Goal: Information Seeking & Learning: Learn about a topic

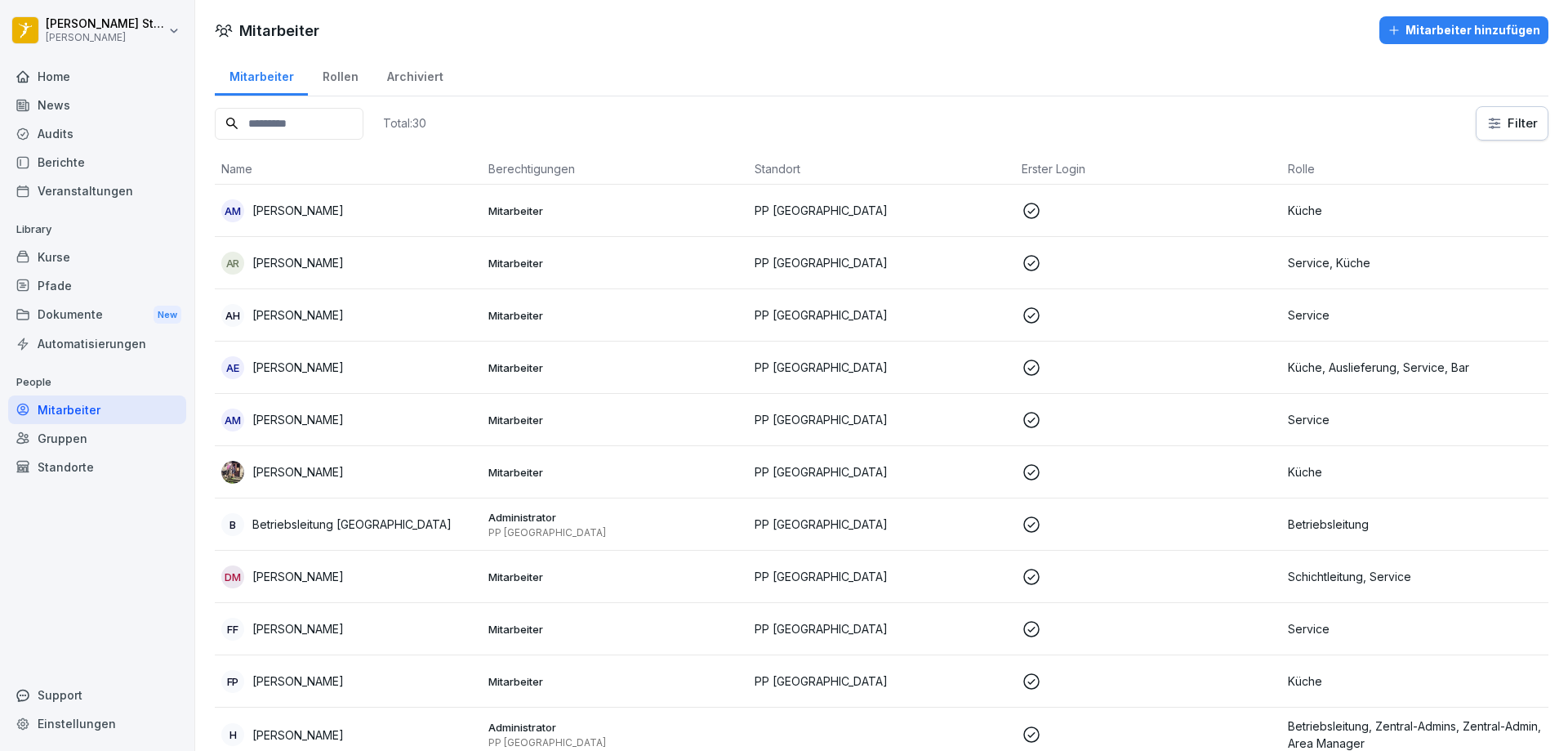
click at [61, 73] on div "Home" at bounding box center [97, 76] width 178 height 28
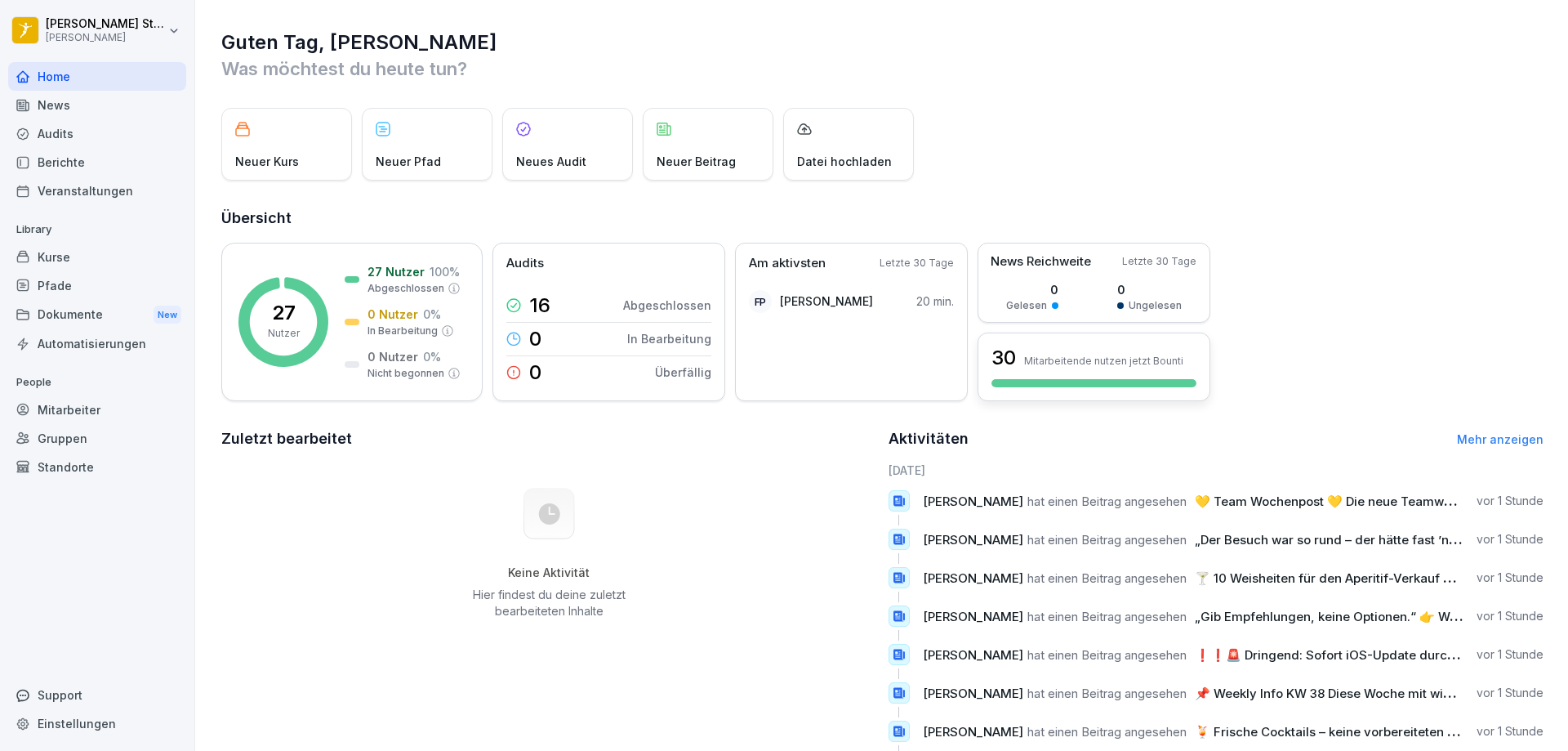
click at [1096, 386] on div at bounding box center [1094, 383] width 205 height 8
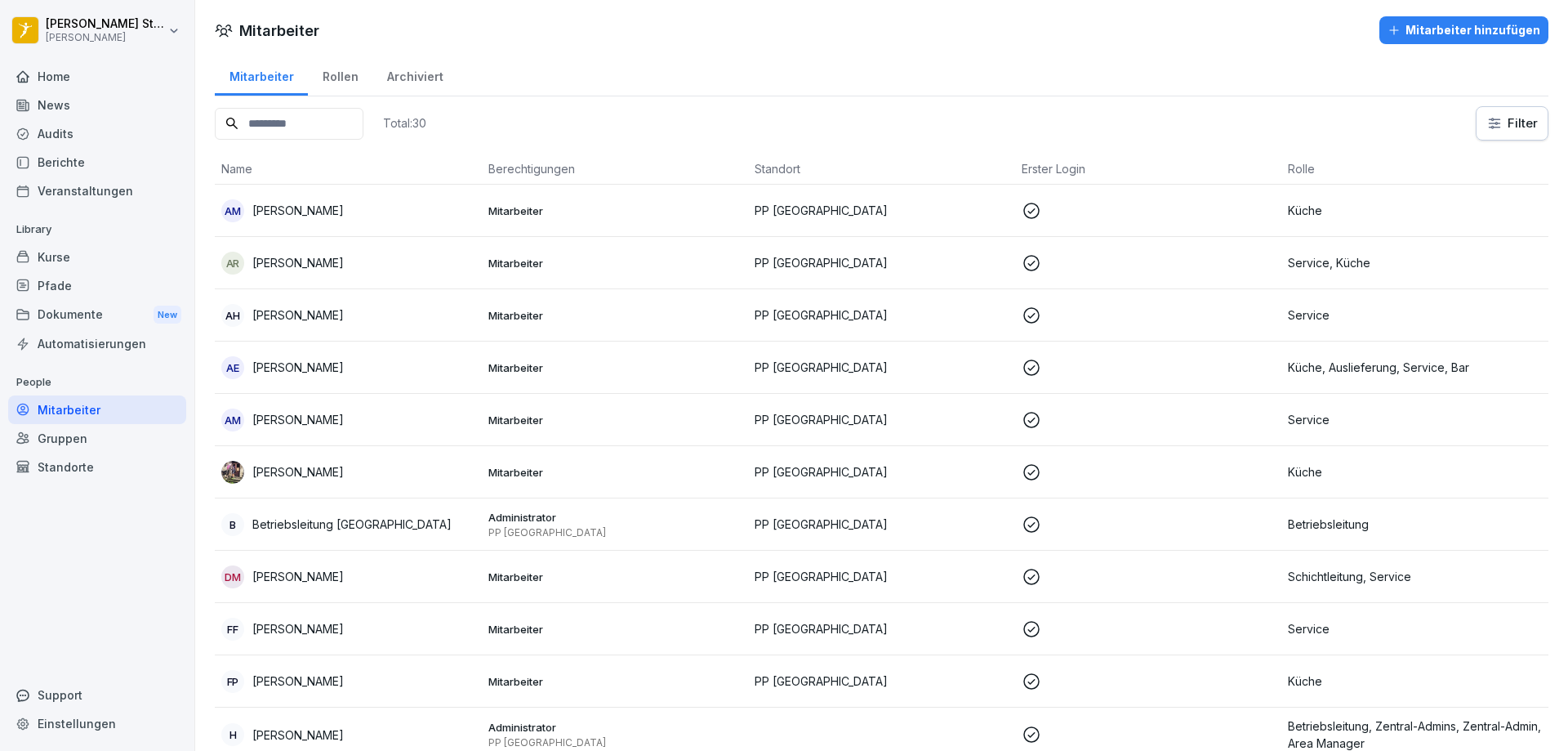
scroll to position [82, 0]
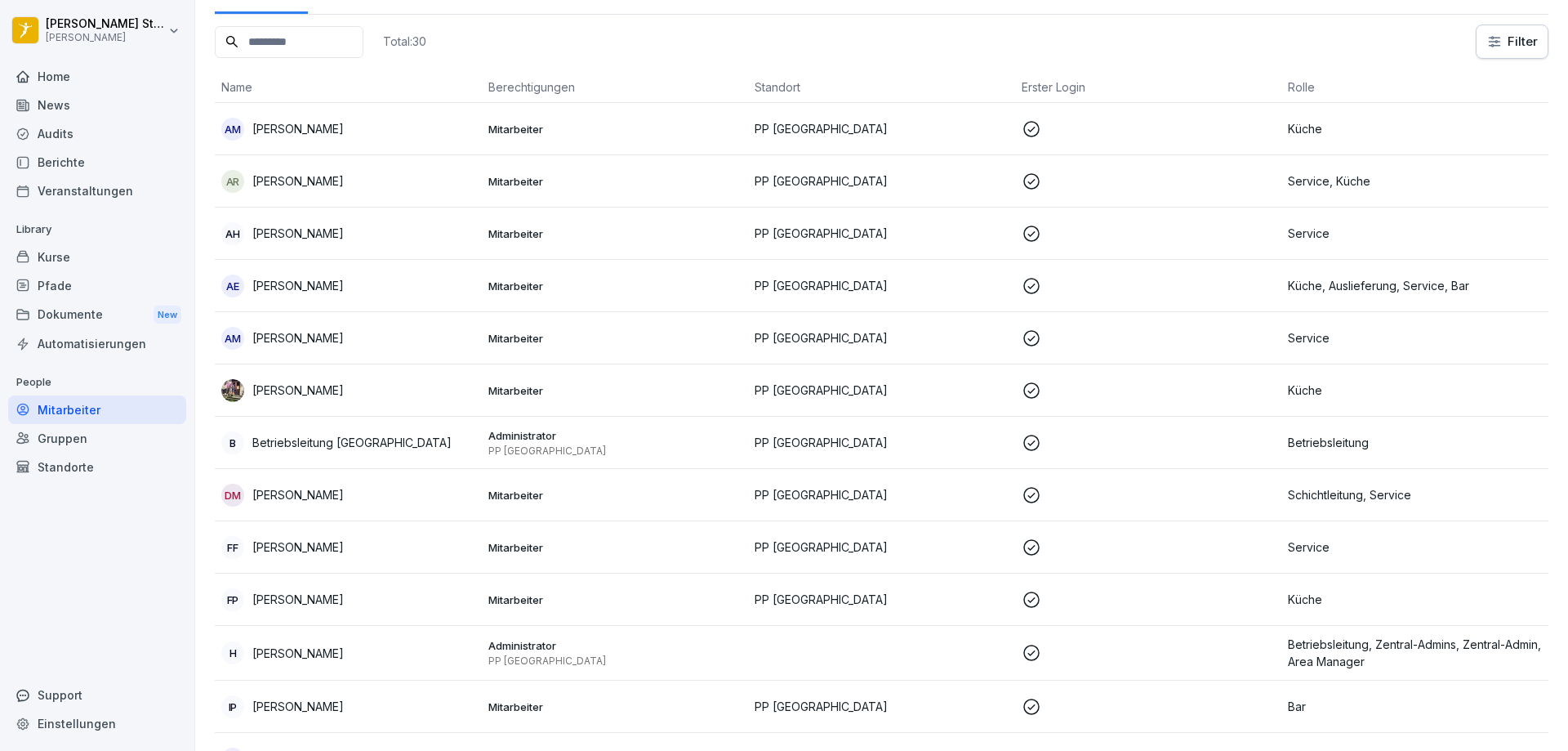
click at [309, 550] on p "[PERSON_NAME]" at bounding box center [298, 547] width 92 height 18
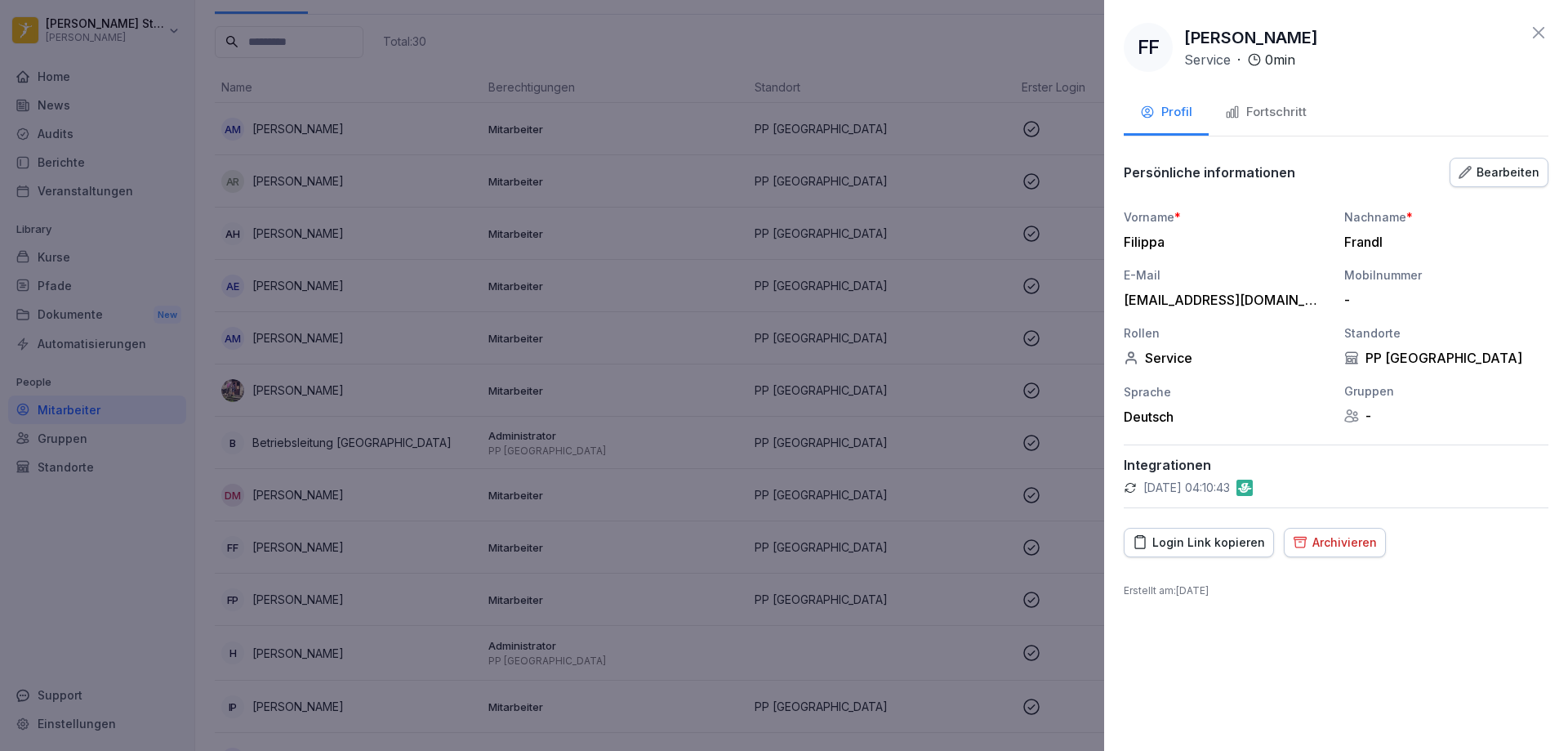
click at [882, 362] on div at bounding box center [784, 376] width 1568 height 751
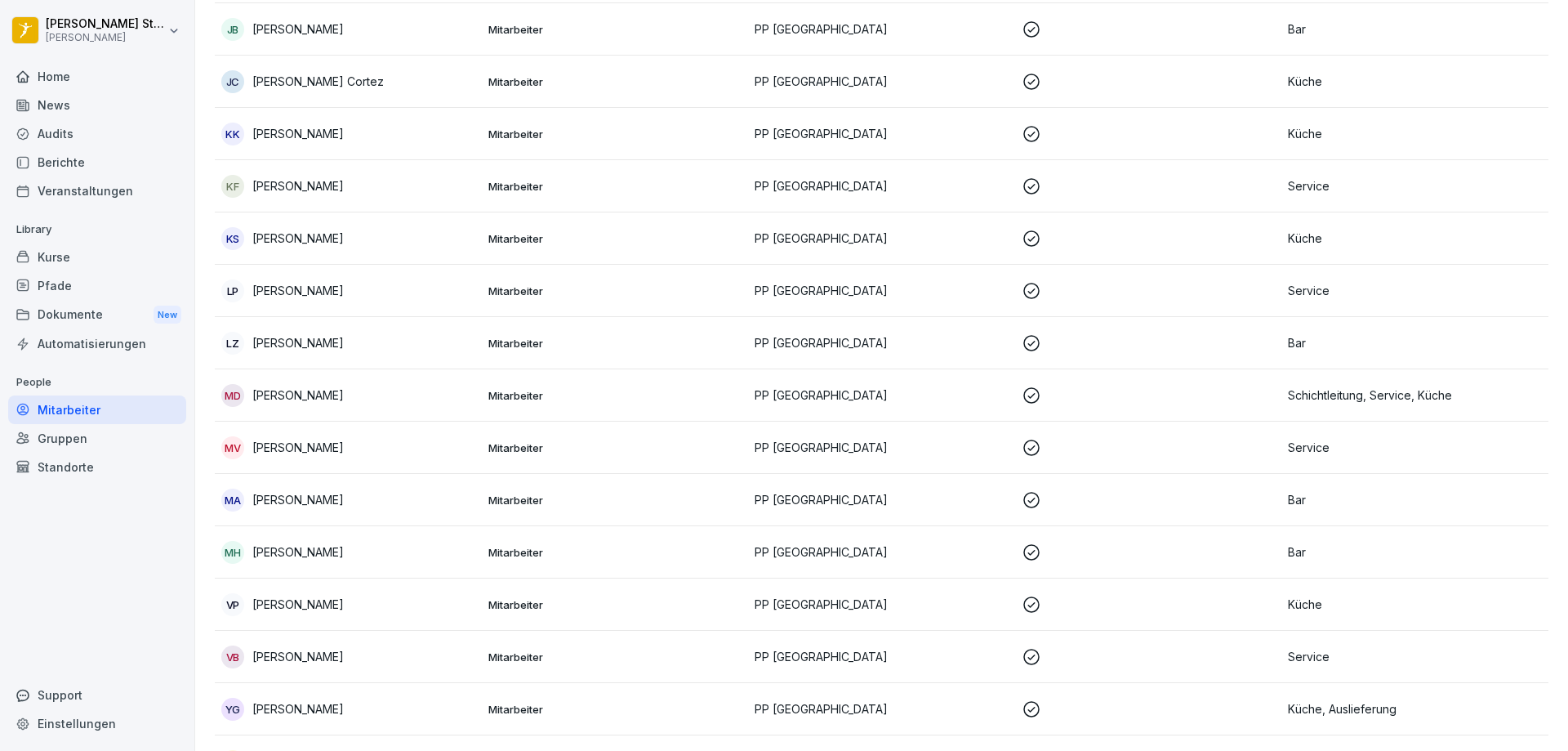
scroll to position [1030, 0]
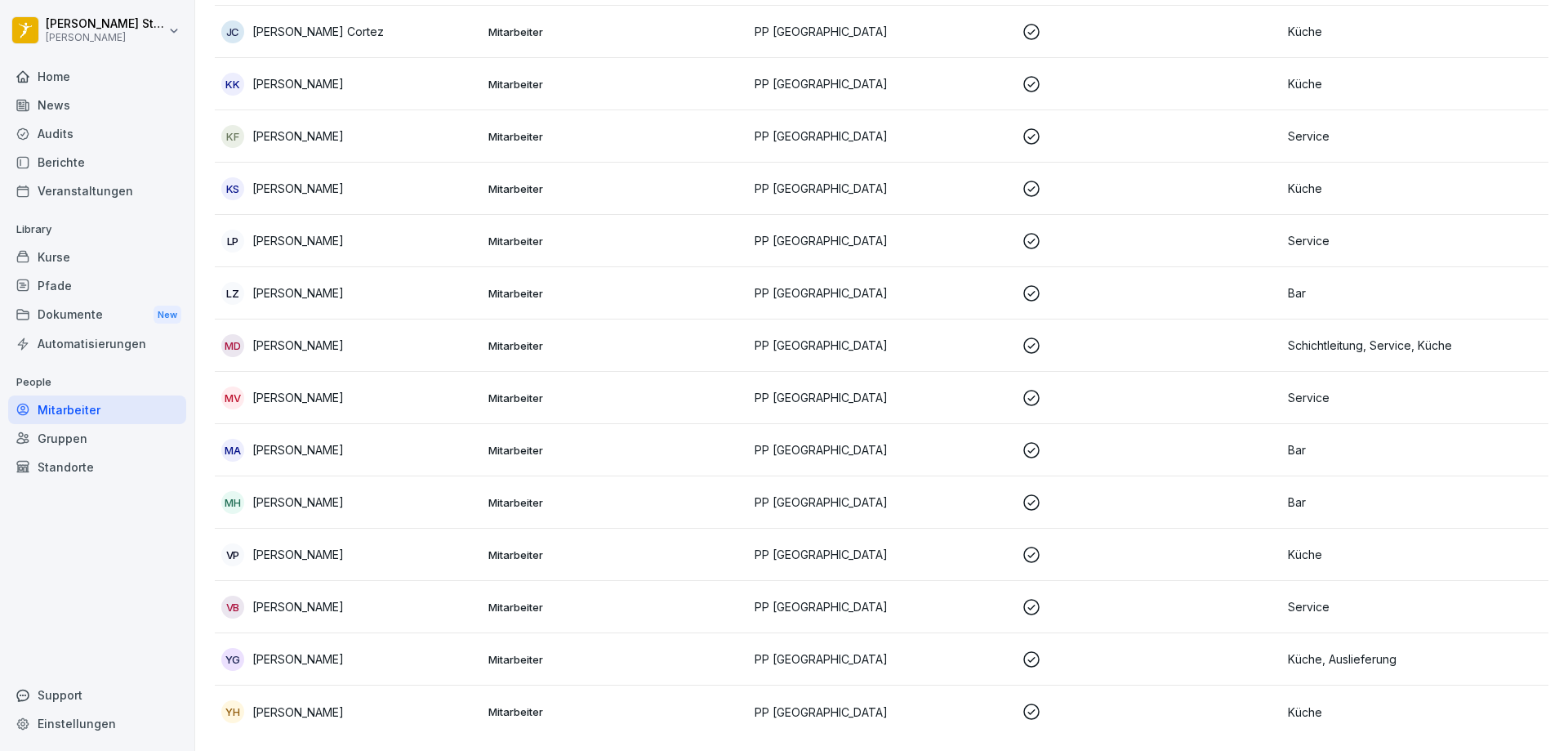
click at [40, 78] on div "Home" at bounding box center [97, 76] width 178 height 28
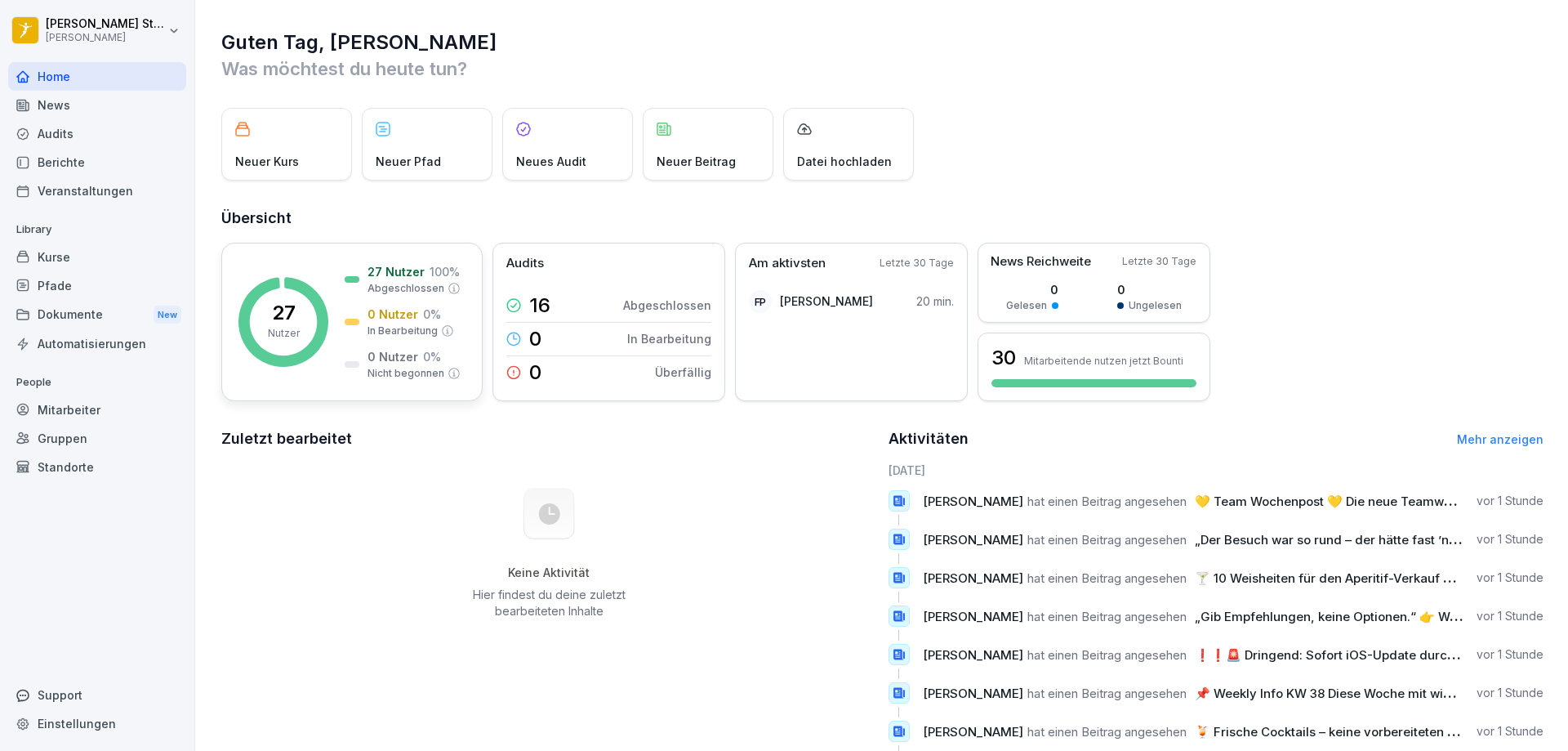
click at [354, 259] on div "27 Nutzer 27 Nutzer 100 % Abgeschlossen 0 Nutzer 0 % In Bearbeitung 0 Nutzer 0 …" at bounding box center [352, 322] width 261 height 158
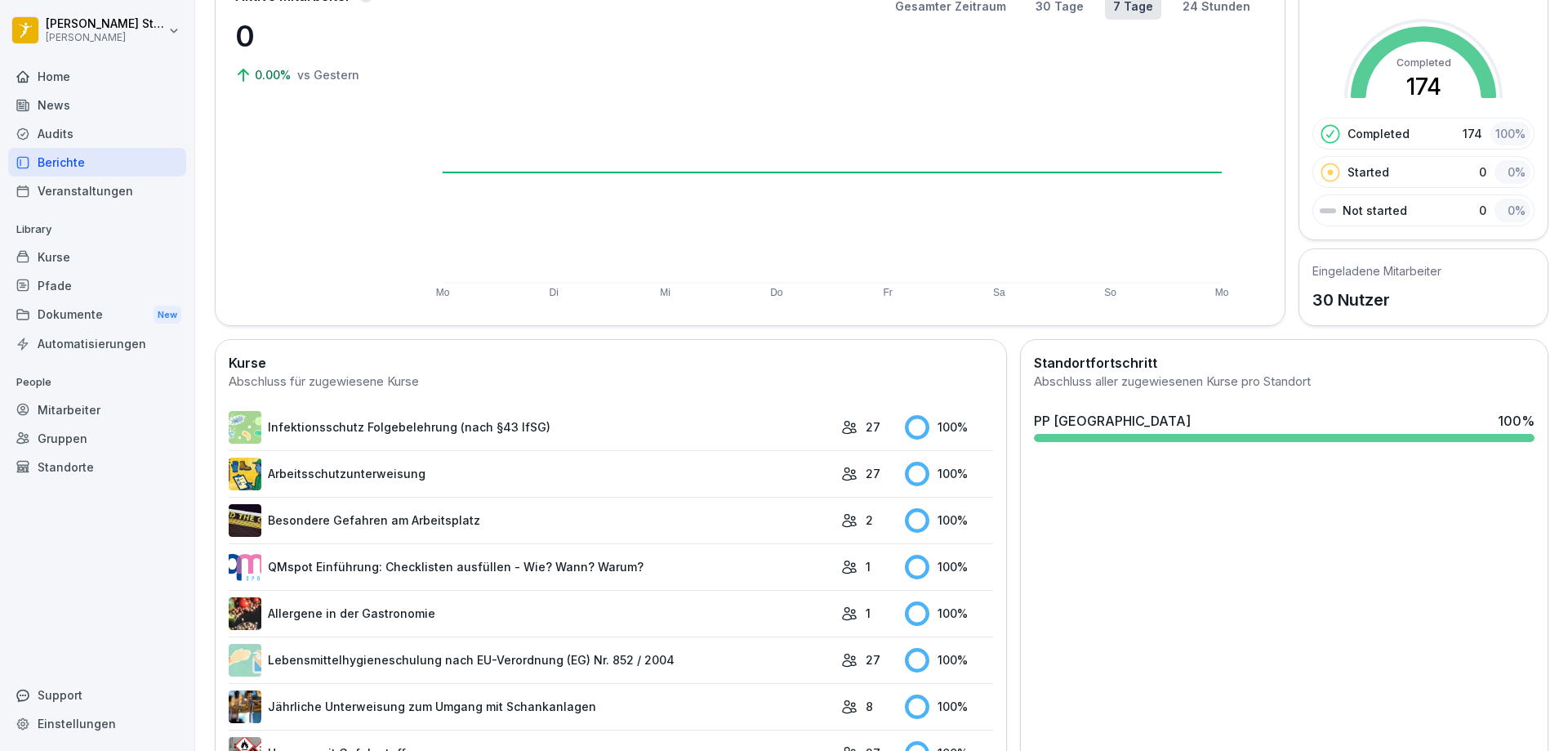
scroll to position [163, 0]
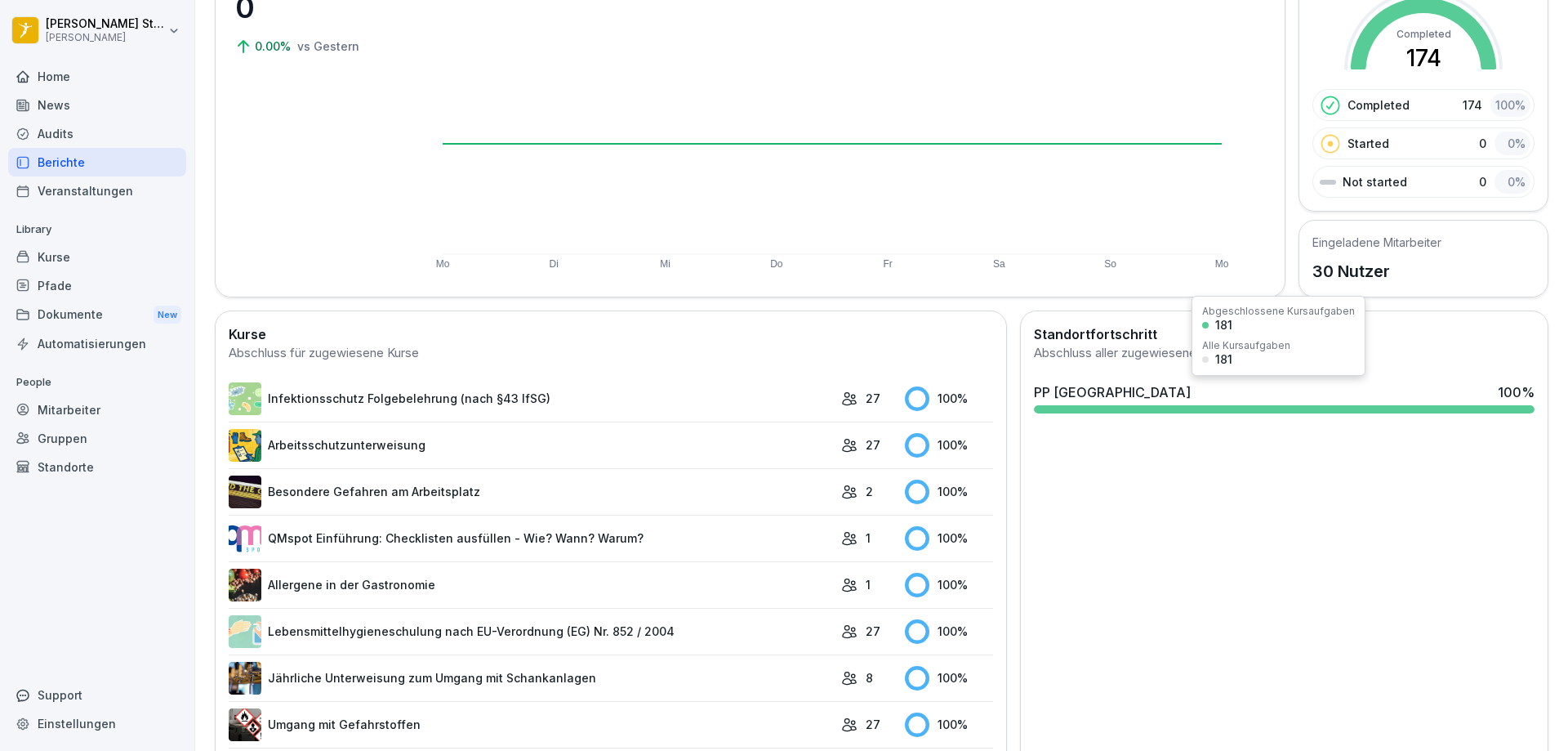
click at [1188, 401] on div "PP [GEOGRAPHIC_DATA] 100 %" at bounding box center [1283, 392] width 500 height 20
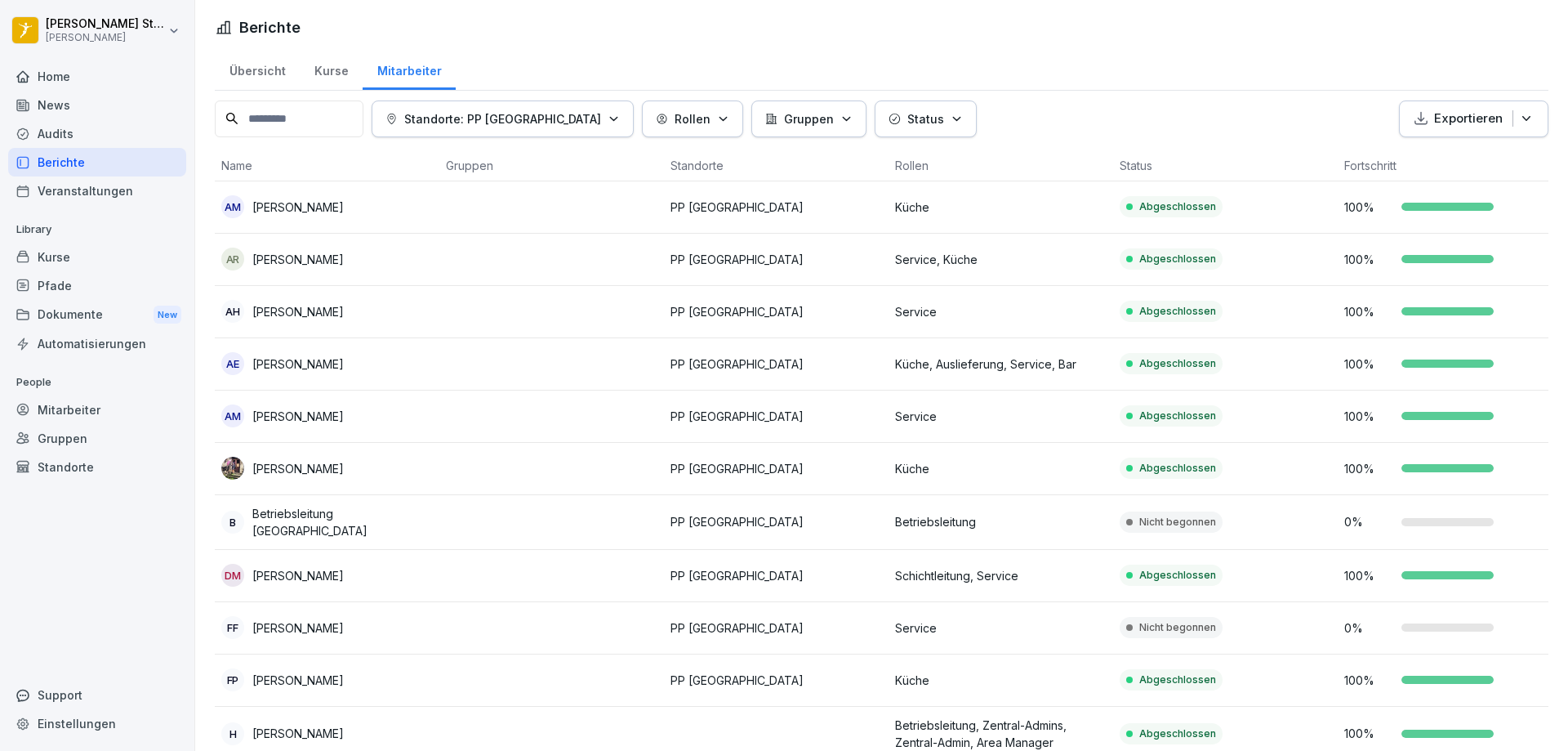
click at [289, 211] on p "[PERSON_NAME]" at bounding box center [298, 207] width 92 height 18
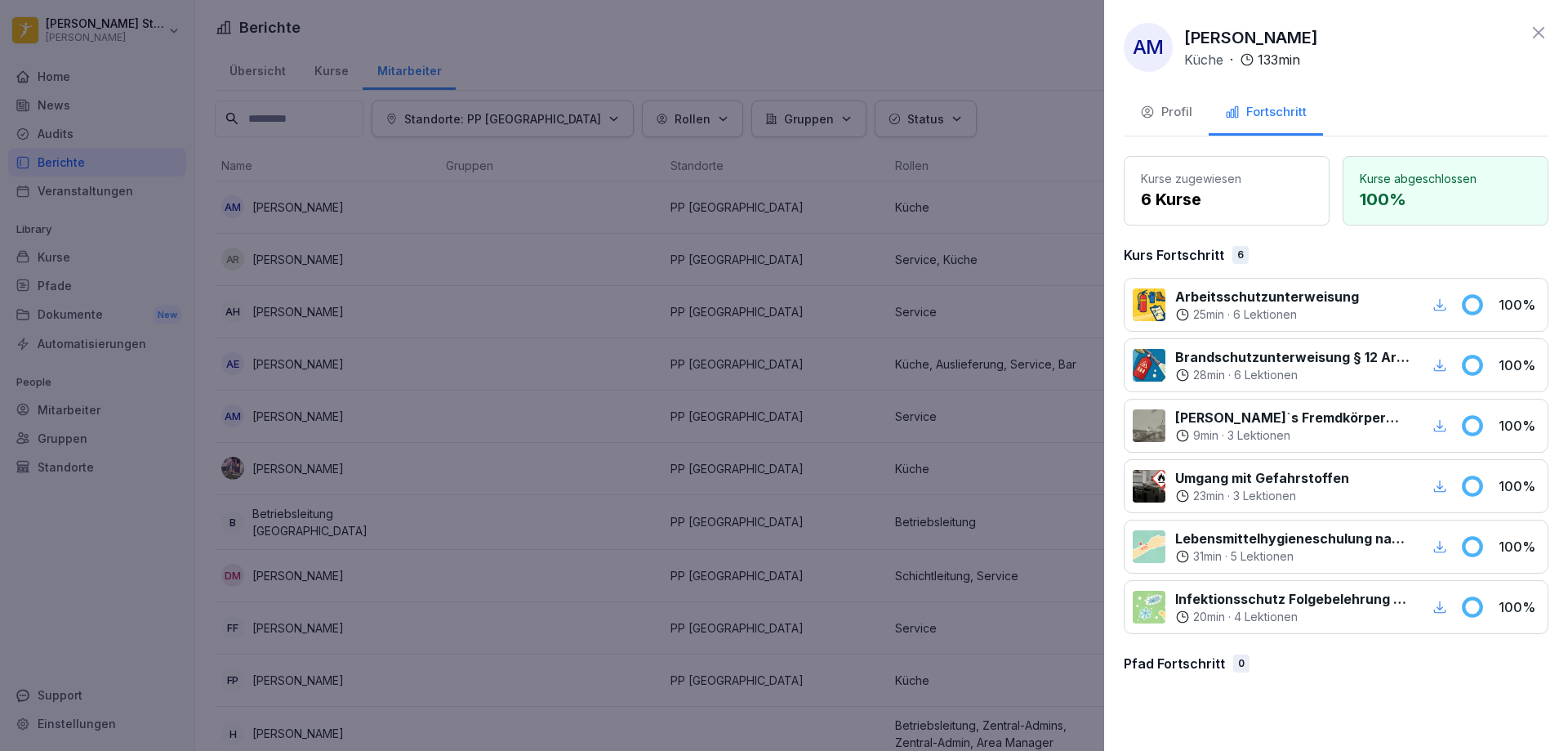
click at [1544, 37] on icon at bounding box center [1539, 33] width 12 height 12
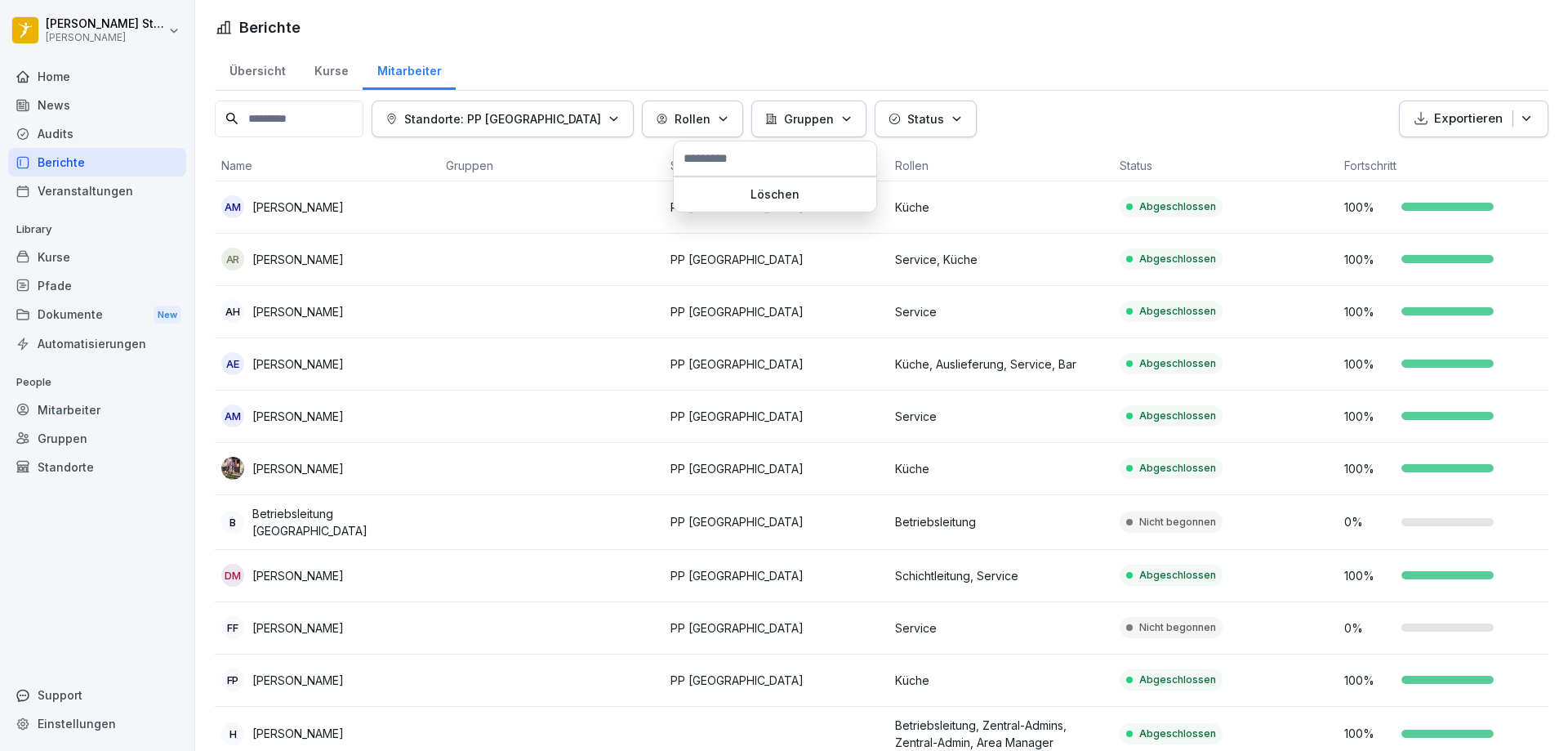
click at [841, 115] on icon "button" at bounding box center [846, 119] width 13 height 13
click at [951, 117] on icon "button" at bounding box center [957, 119] width 13 height 13
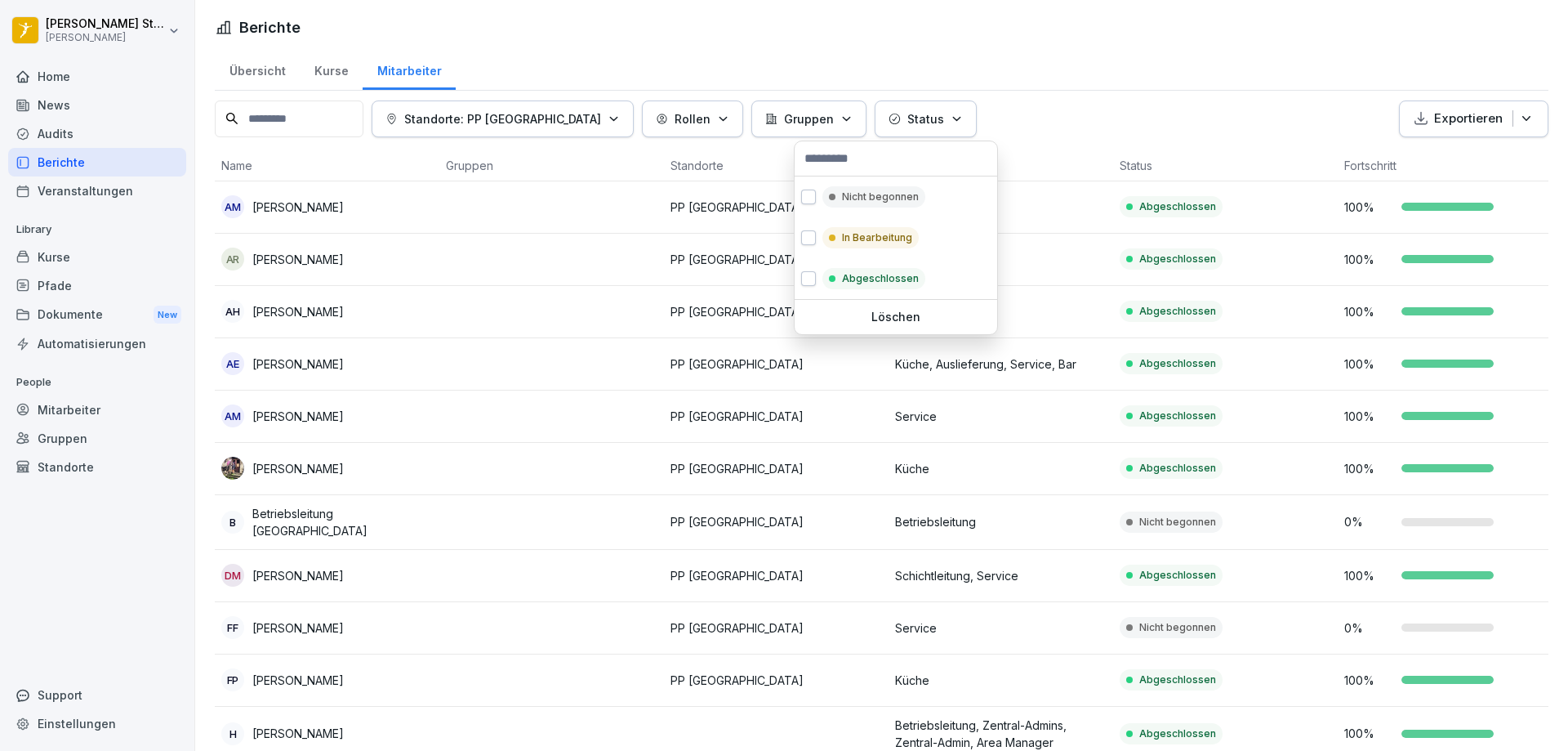
click at [951, 117] on icon "button" at bounding box center [957, 119] width 13 height 13
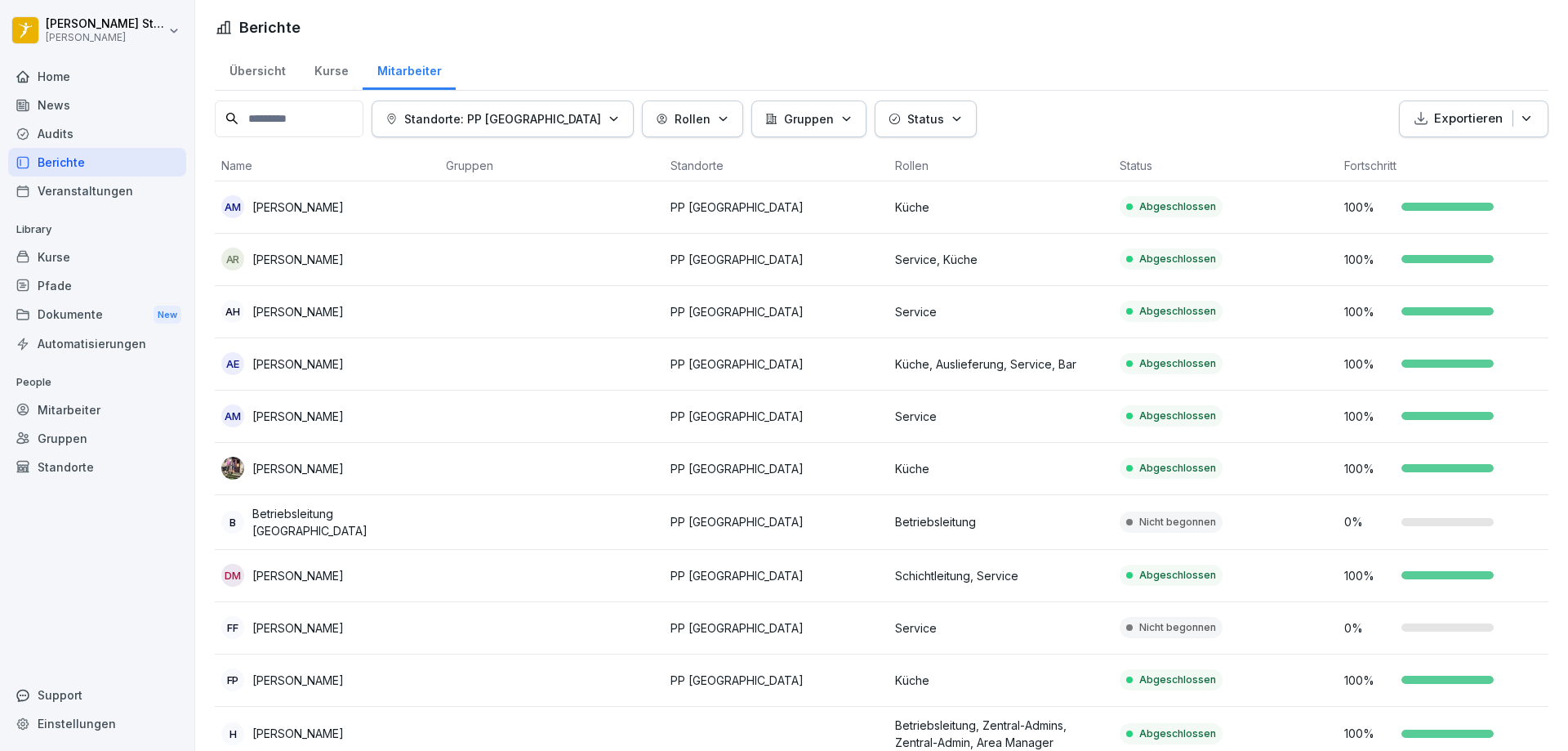
click at [654, 117] on button "Rollen" at bounding box center [692, 119] width 101 height 37
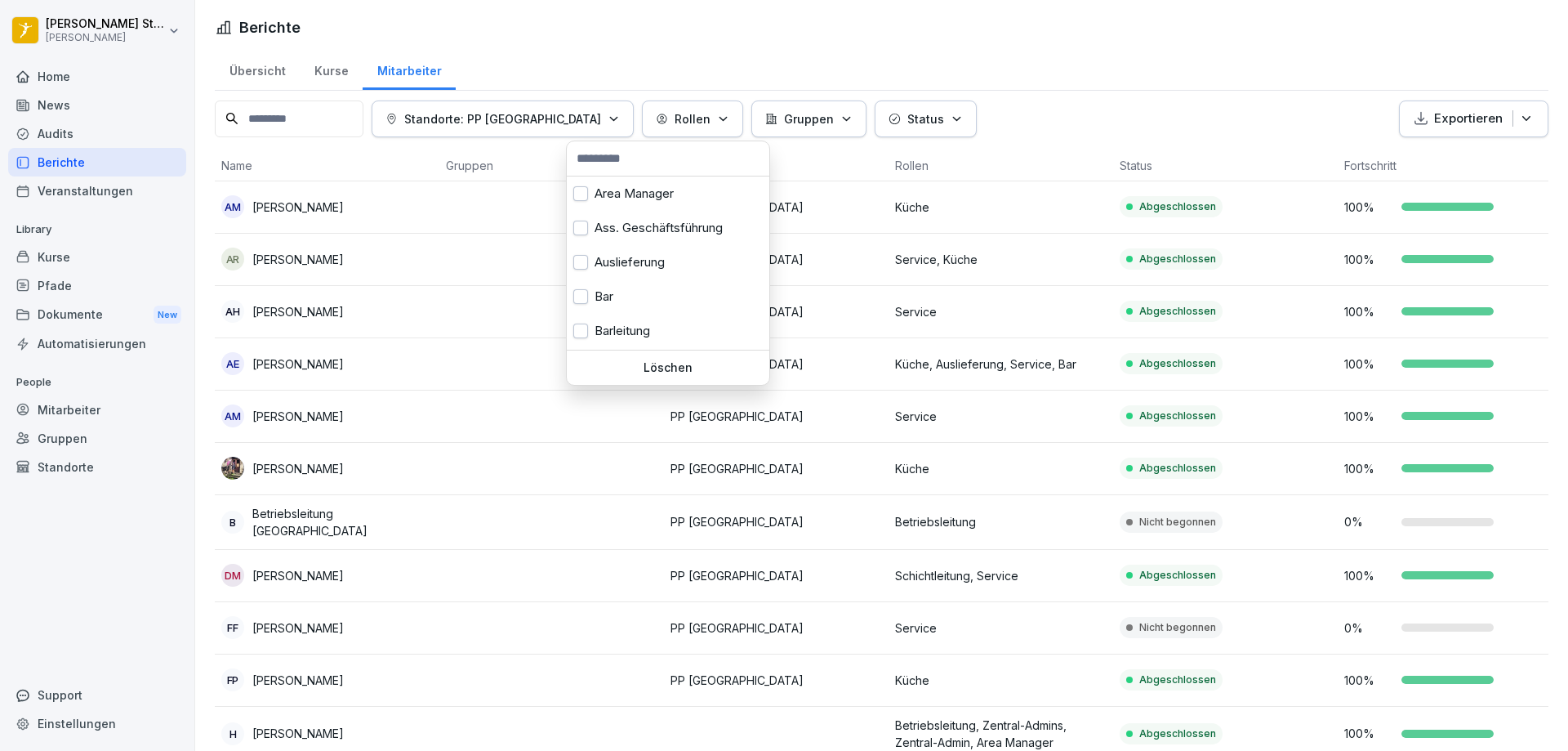
click at [654, 117] on button "Rollen" at bounding box center [692, 119] width 101 height 37
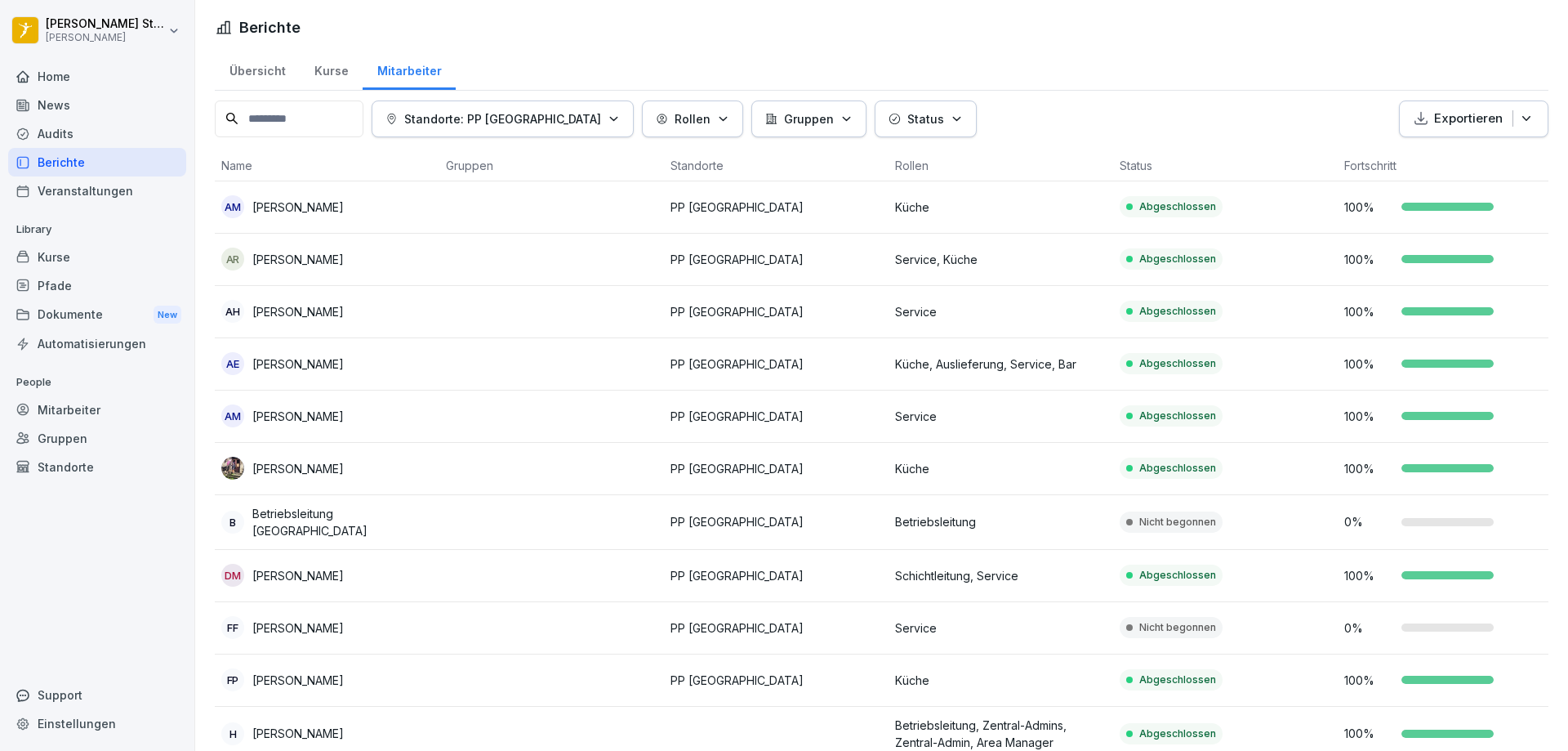
click at [517, 115] on p "Standorte: PP [GEOGRAPHIC_DATA]" at bounding box center [502, 119] width 197 height 18
click at [98, 412] on div "Mitarbeiter" at bounding box center [97, 409] width 178 height 28
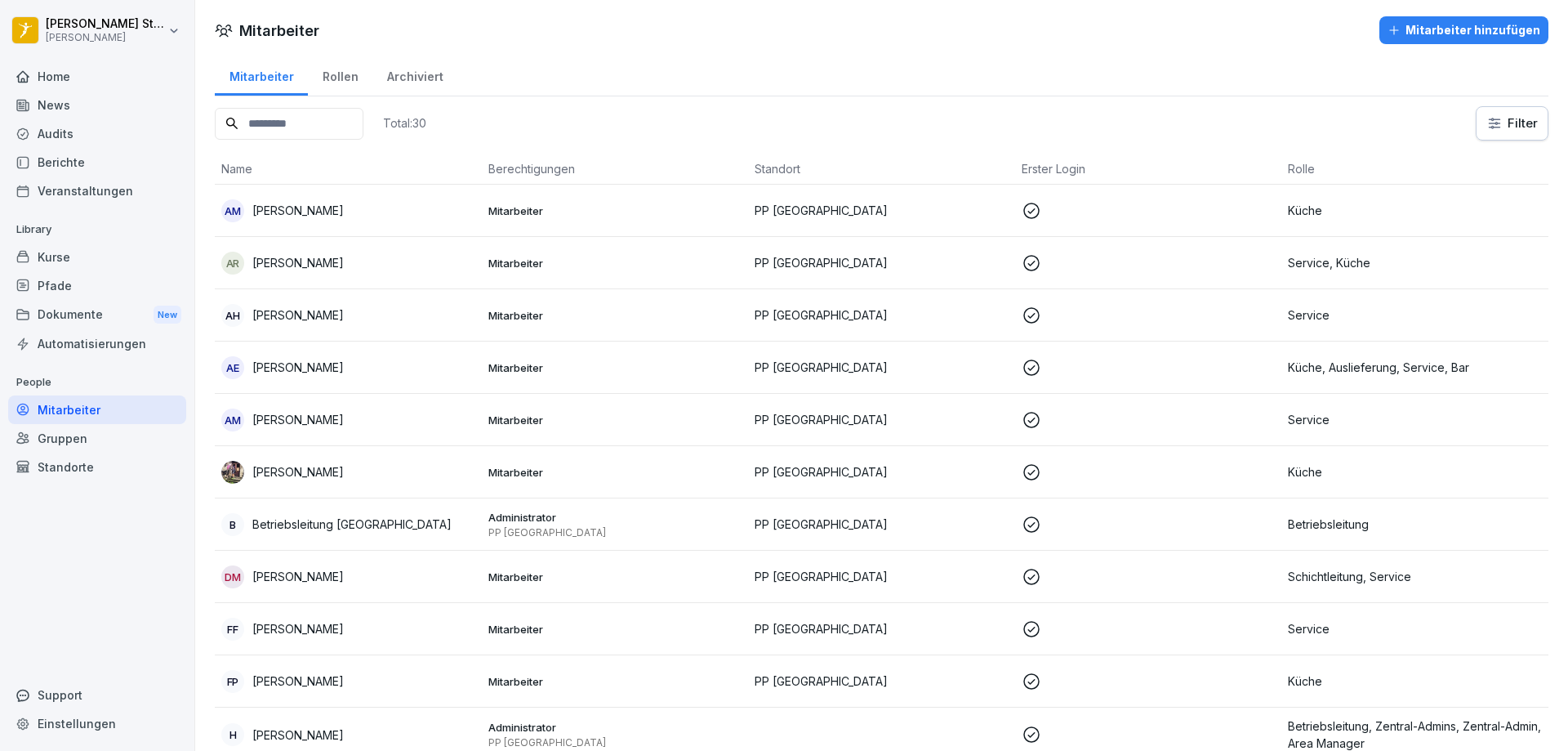
click at [408, 82] on div "Archiviert" at bounding box center [414, 74] width 85 height 42
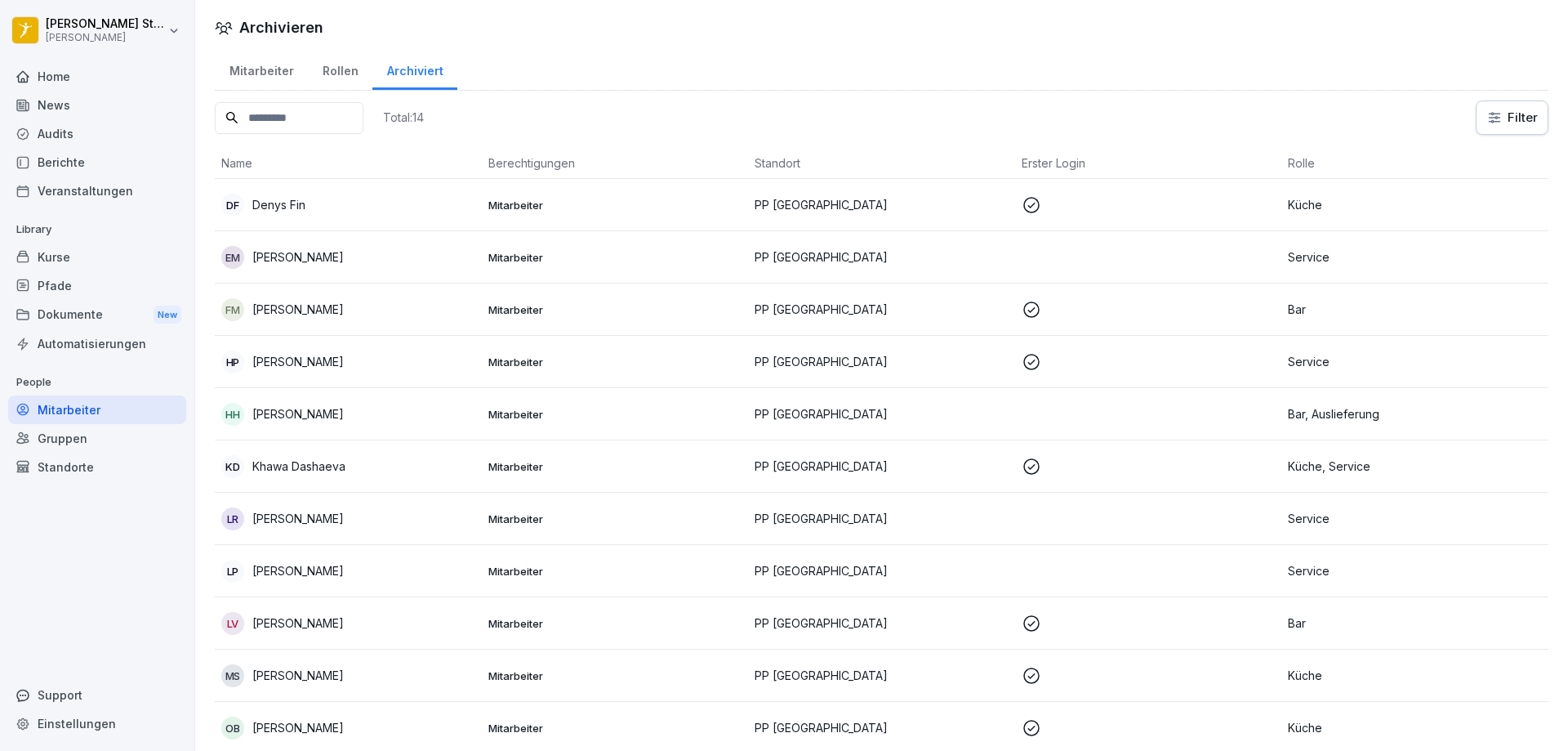
click at [263, 65] on div "Mitarbeiter" at bounding box center [260, 68] width 93 height 42
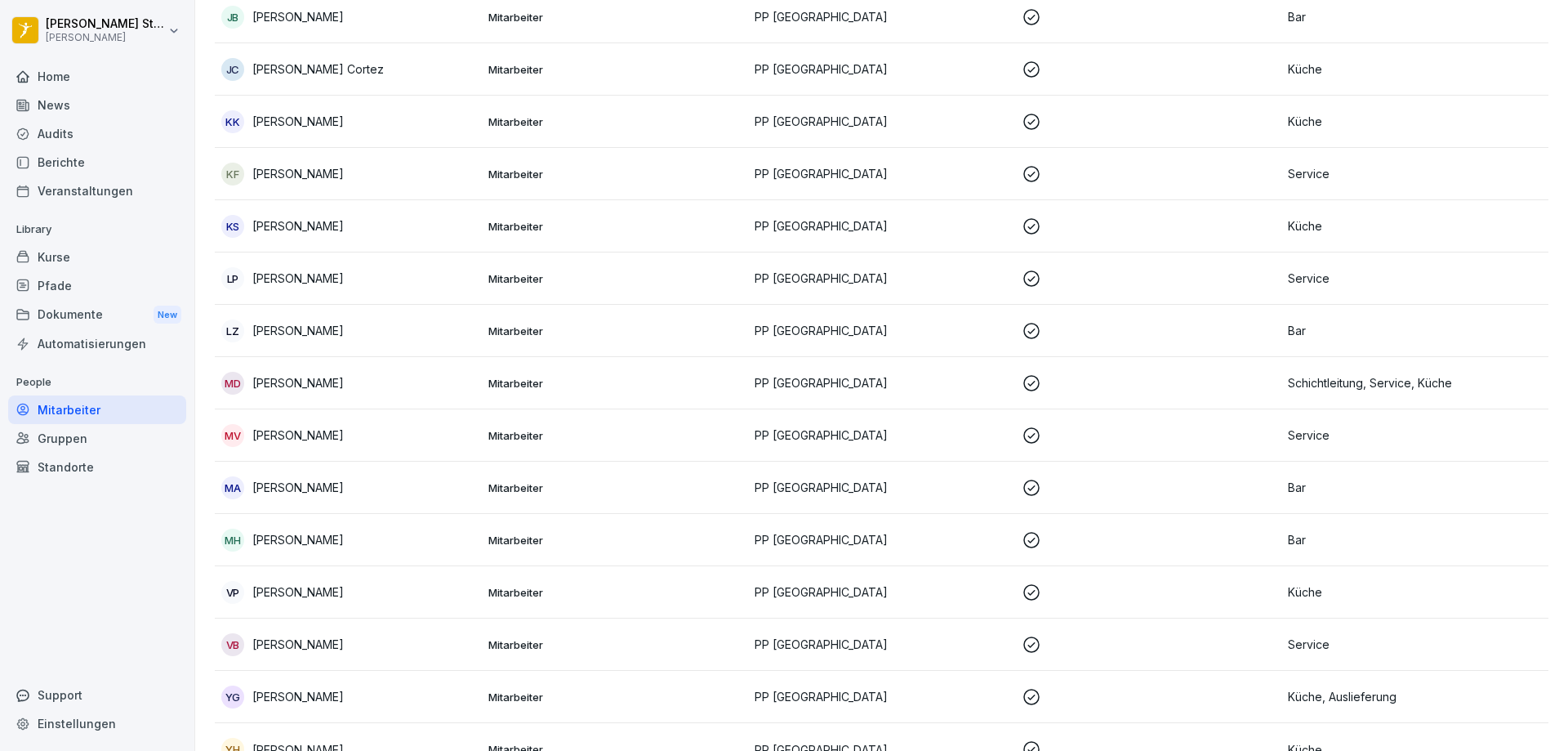
scroll to position [1030, 0]
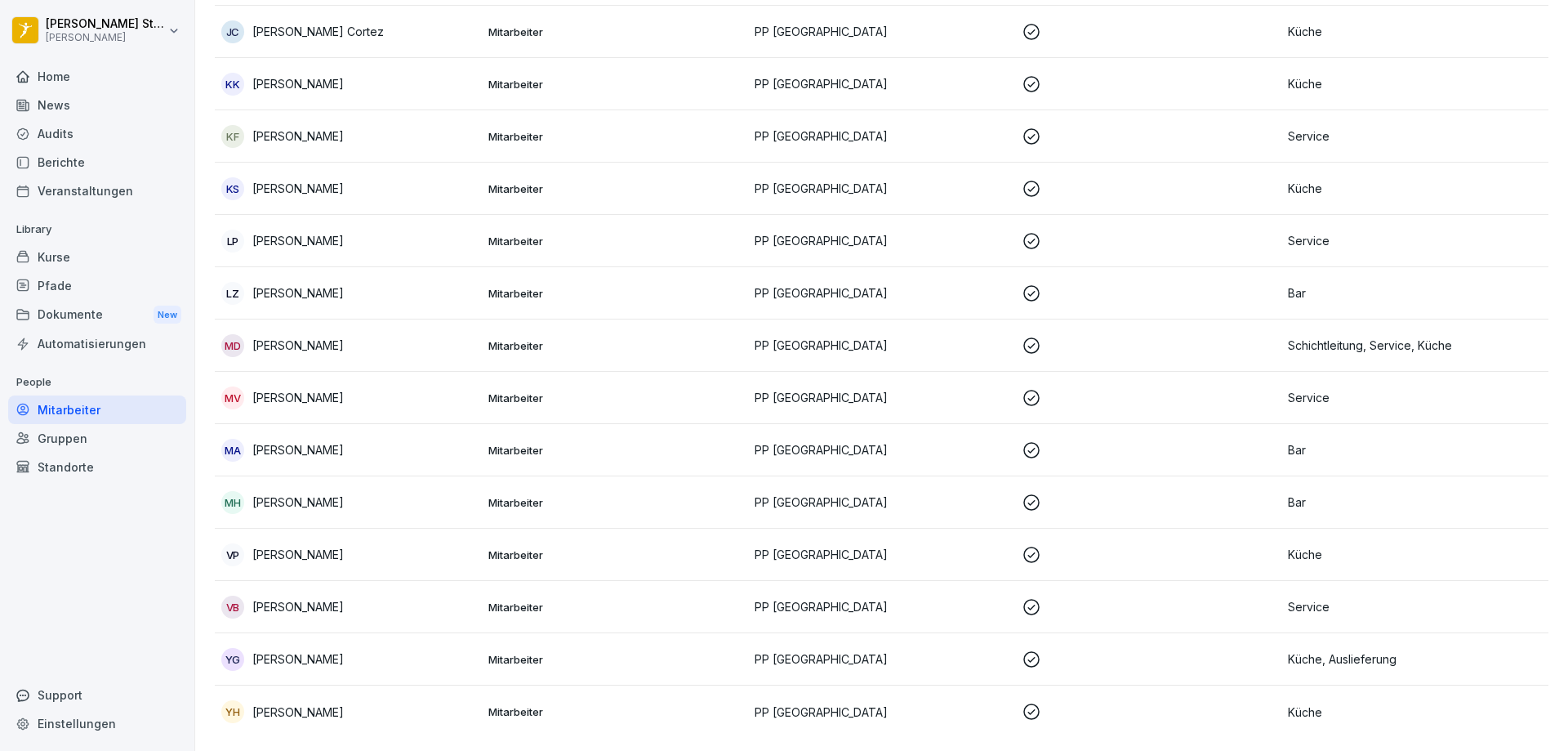
click at [281, 232] on p "[PERSON_NAME]" at bounding box center [298, 241] width 92 height 18
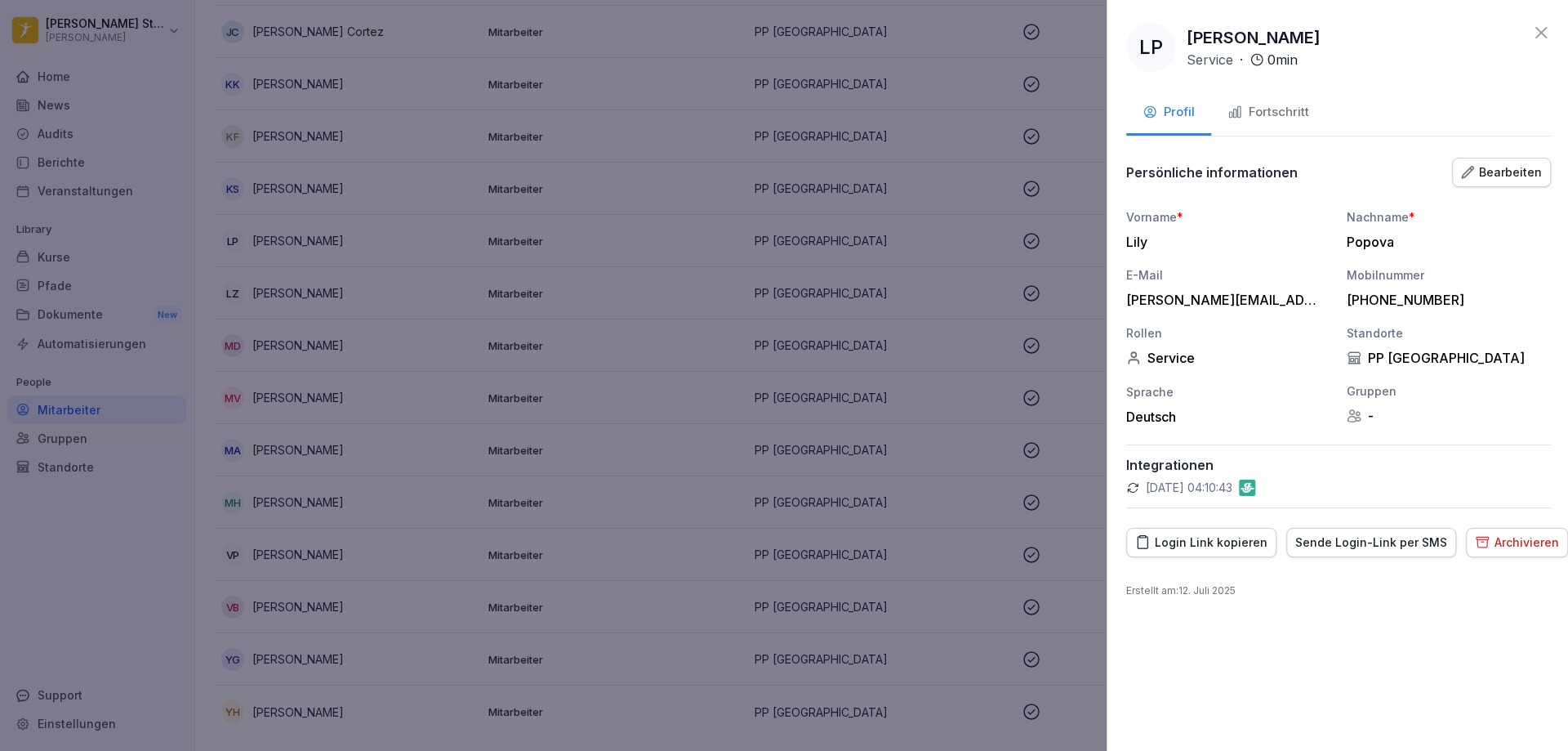
click at [942, 162] on div at bounding box center [784, 376] width 1568 height 751
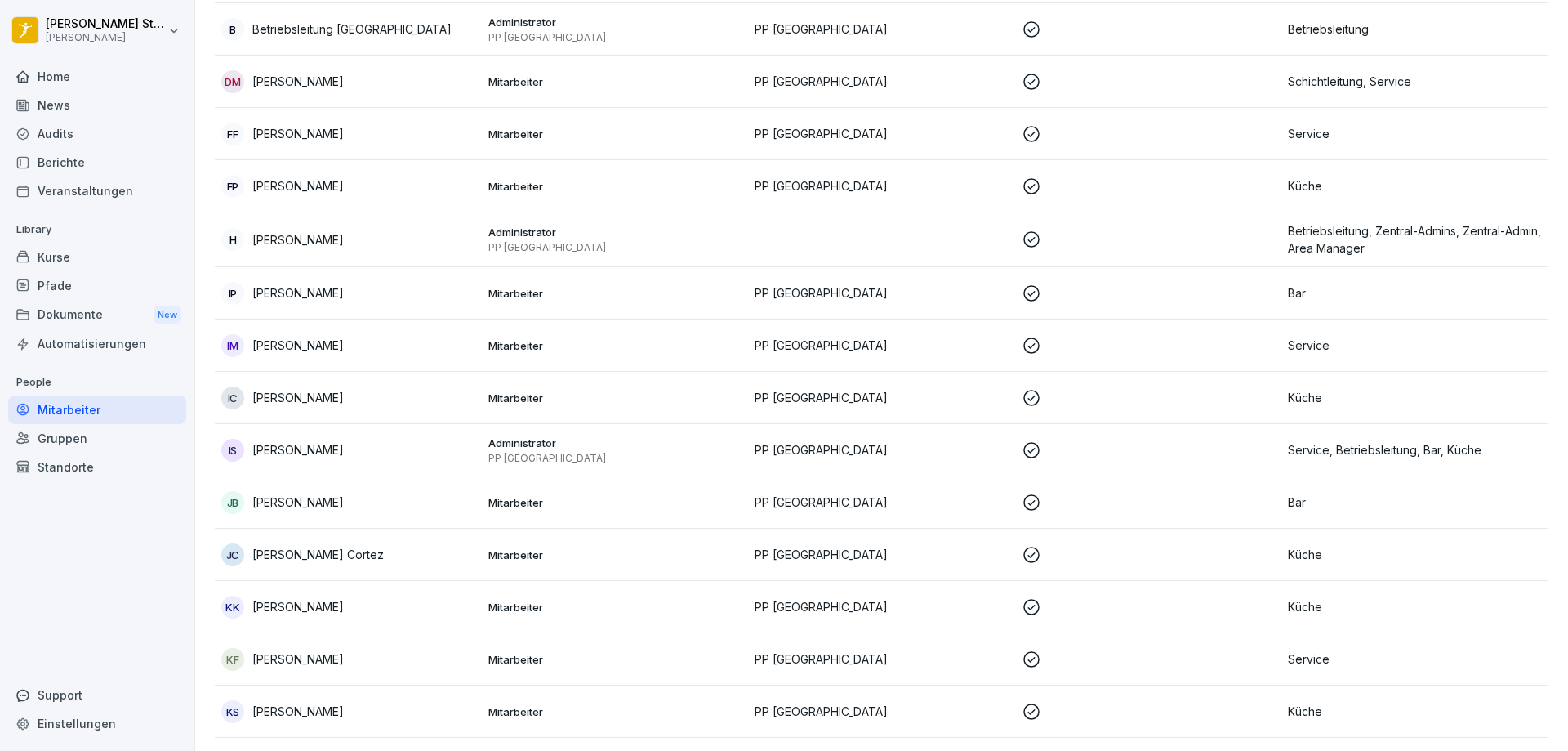
scroll to position [458, 0]
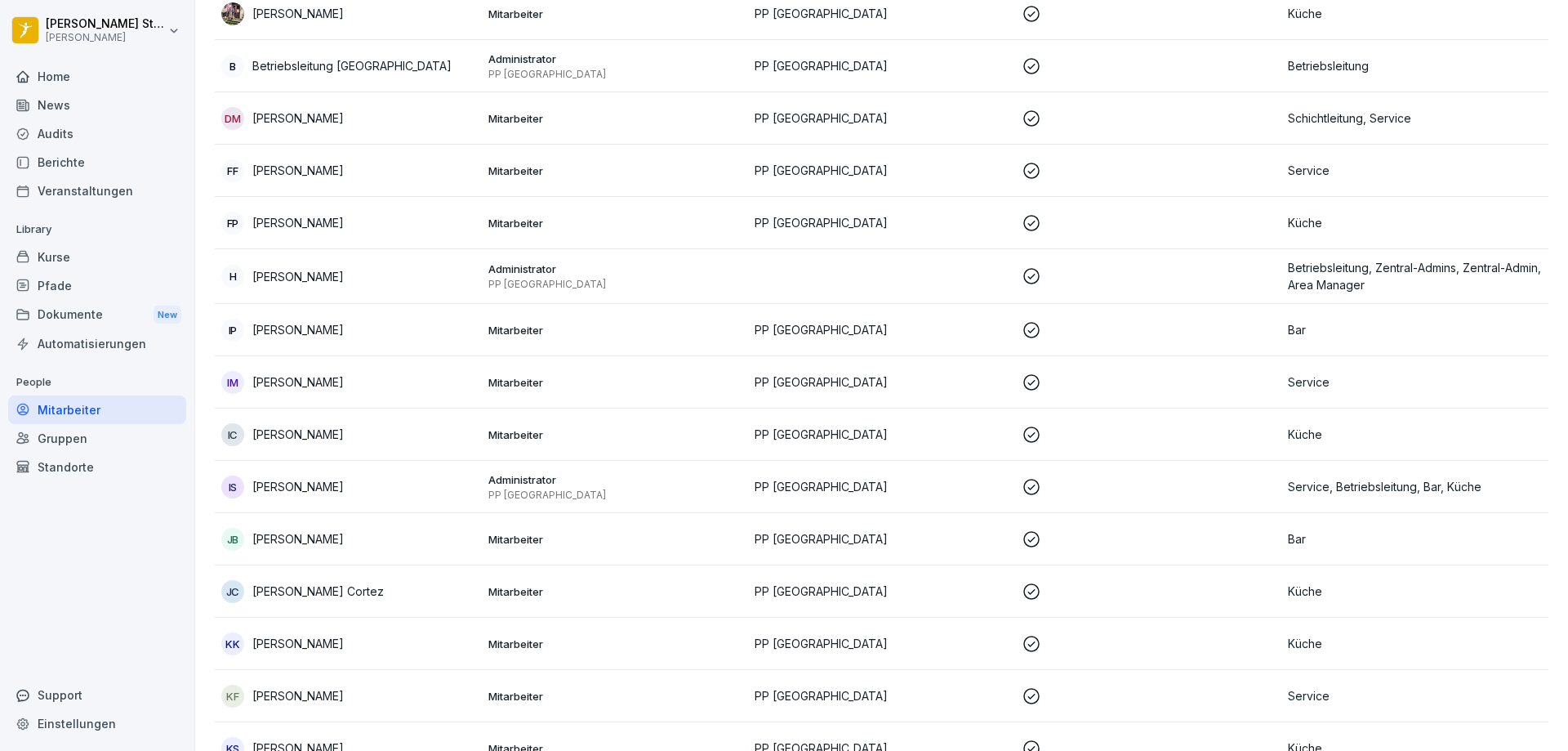
click at [303, 167] on p "[PERSON_NAME]" at bounding box center [298, 171] width 92 height 18
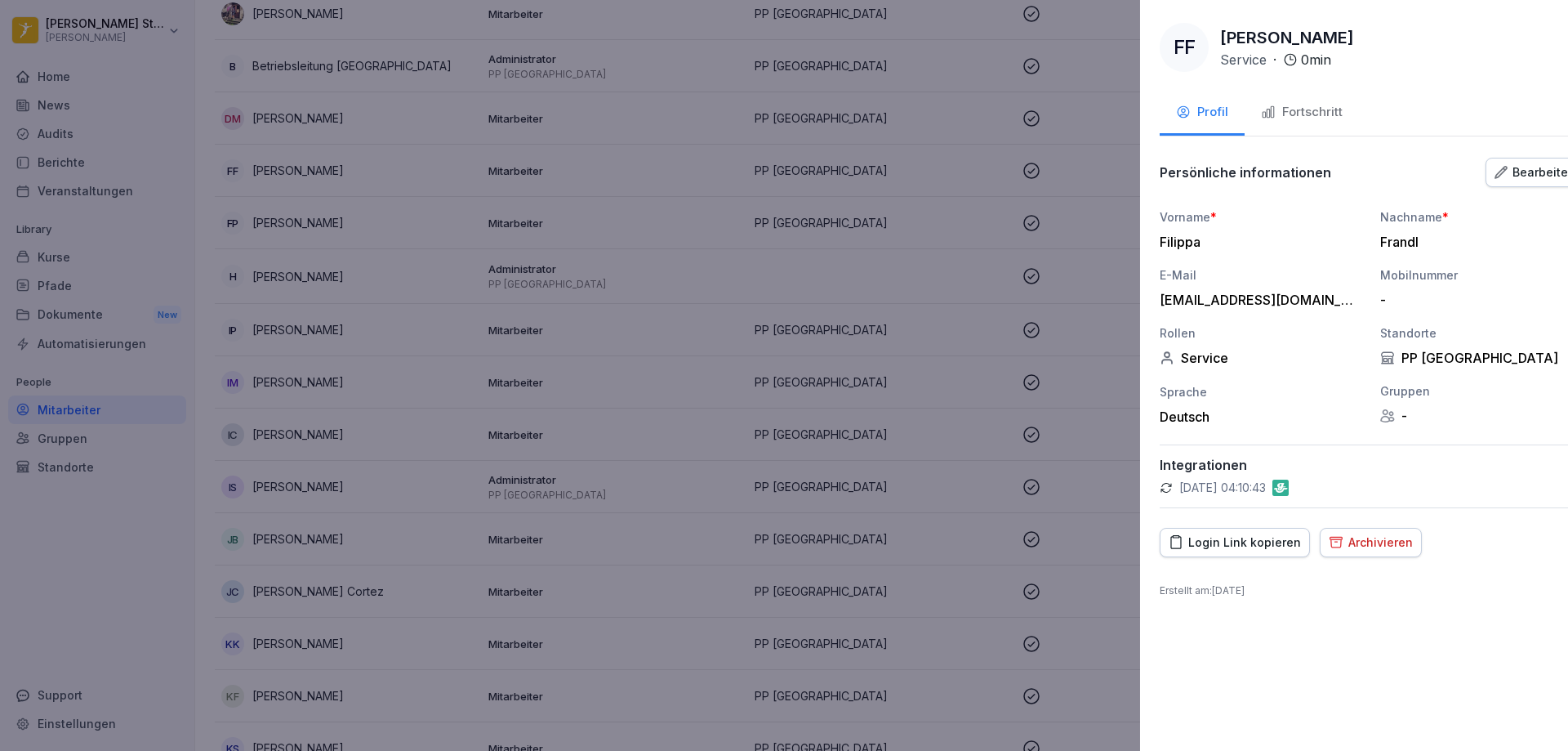
click at [384, 434] on div at bounding box center [784, 376] width 1568 height 751
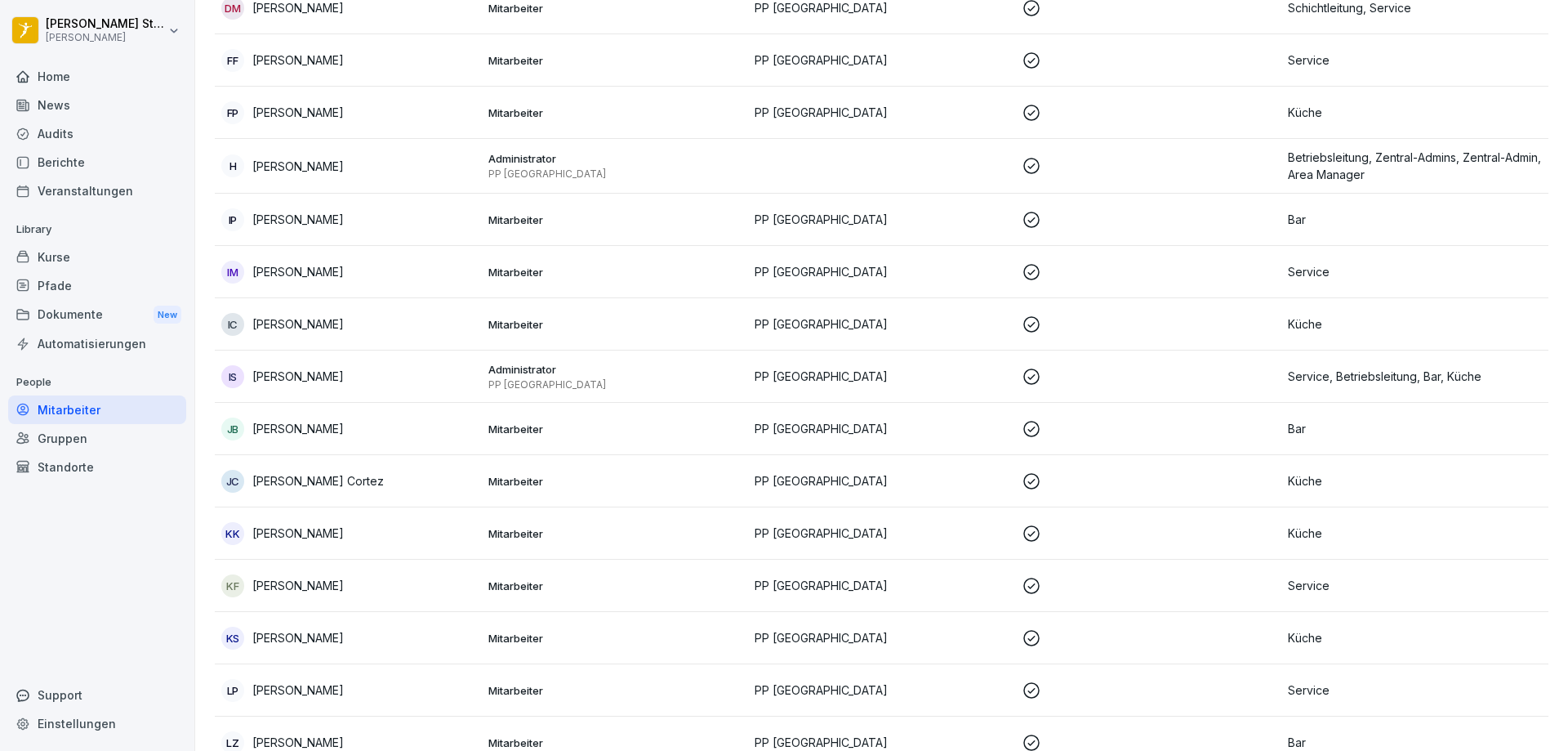
scroll to position [621, 0]
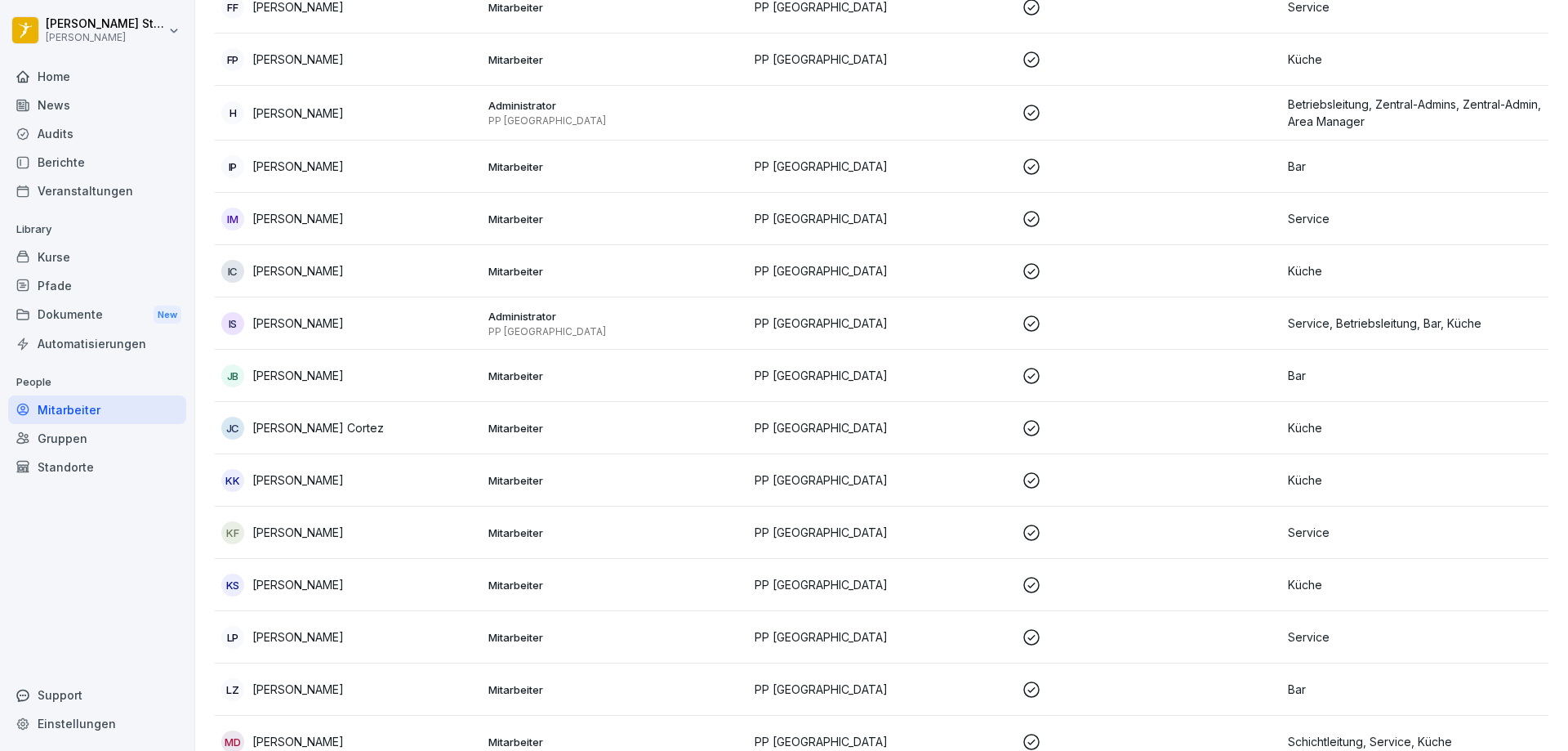
click at [303, 630] on p "[PERSON_NAME]" at bounding box center [298, 637] width 92 height 18
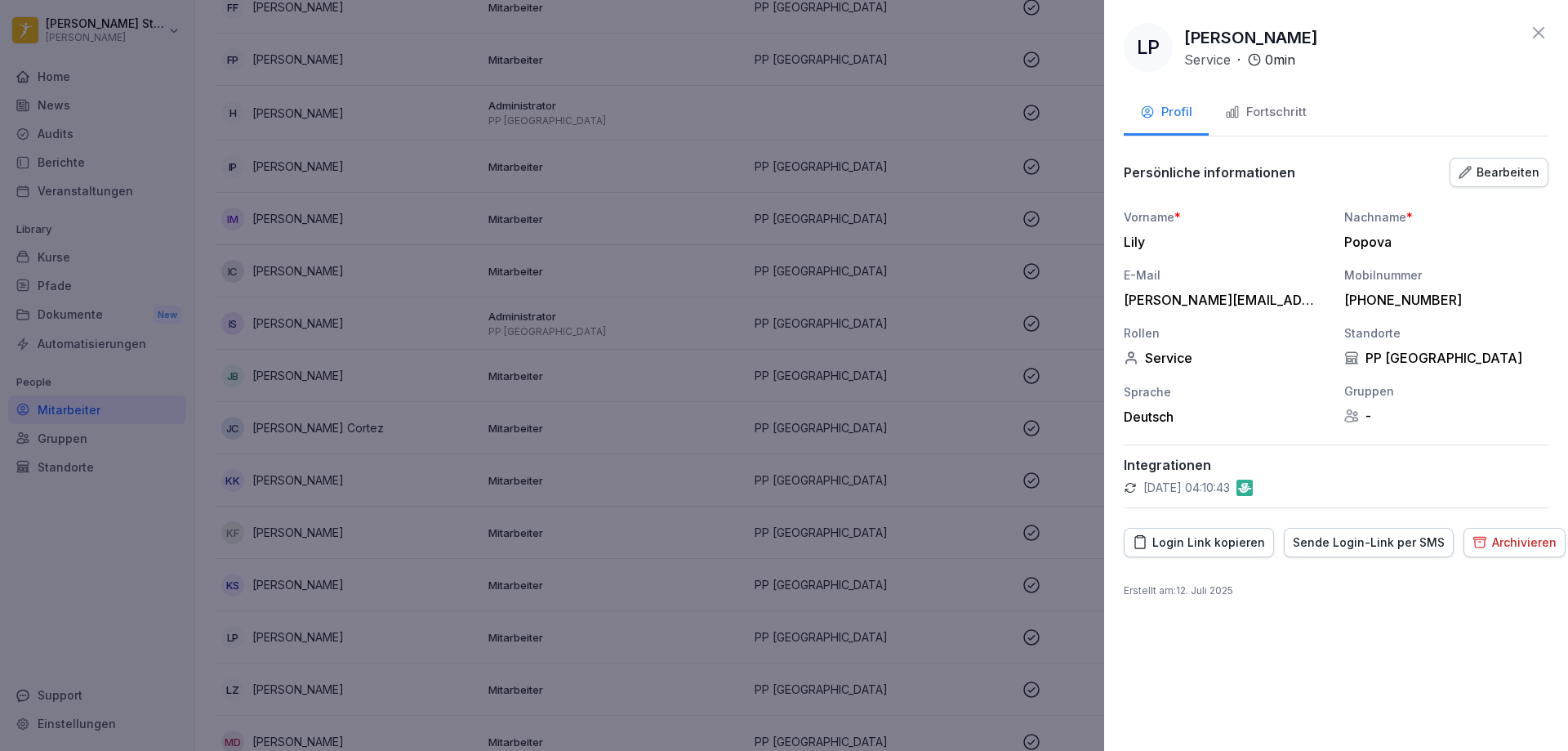
click at [167, 155] on div at bounding box center [784, 376] width 1568 height 751
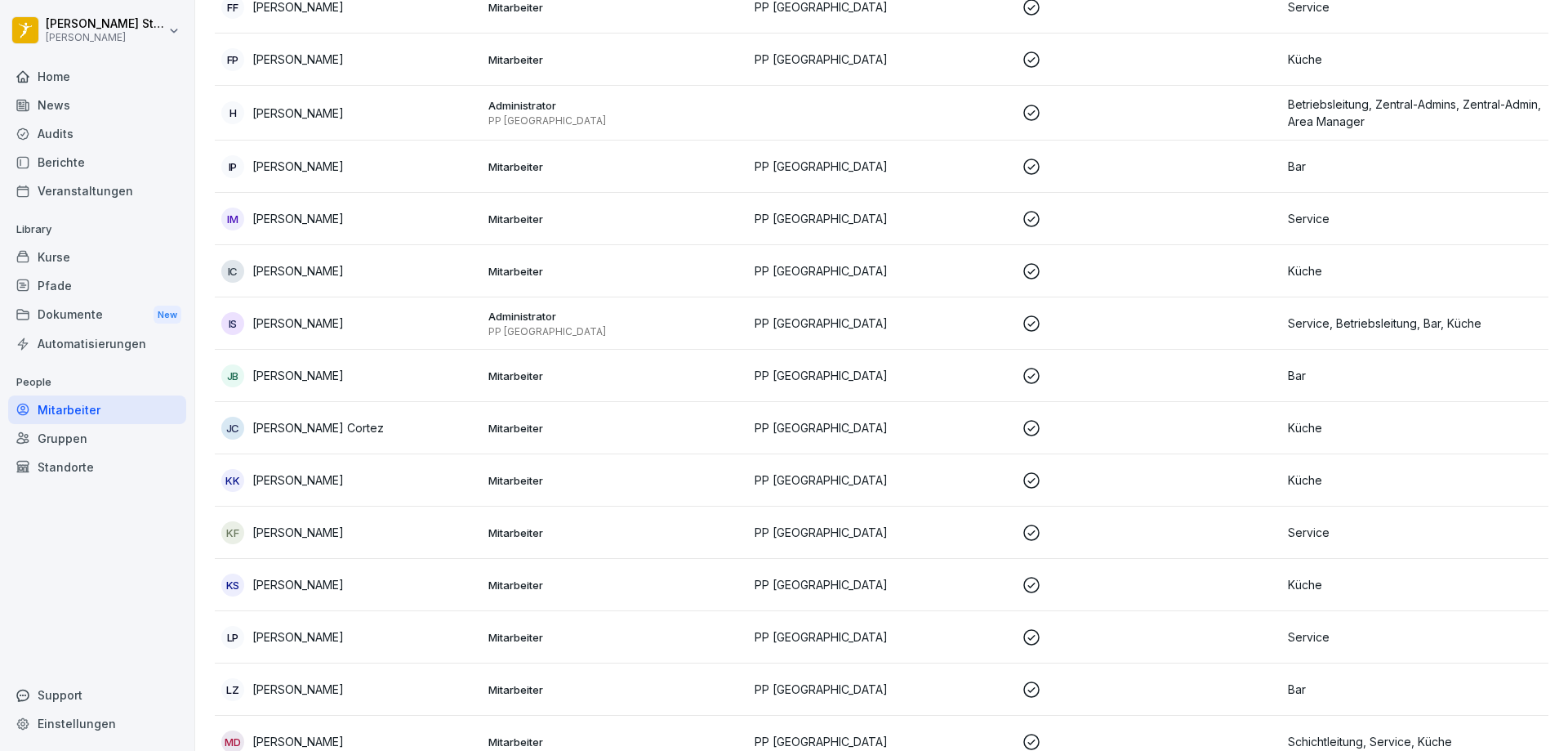
click at [65, 79] on div "Home" at bounding box center [97, 76] width 178 height 28
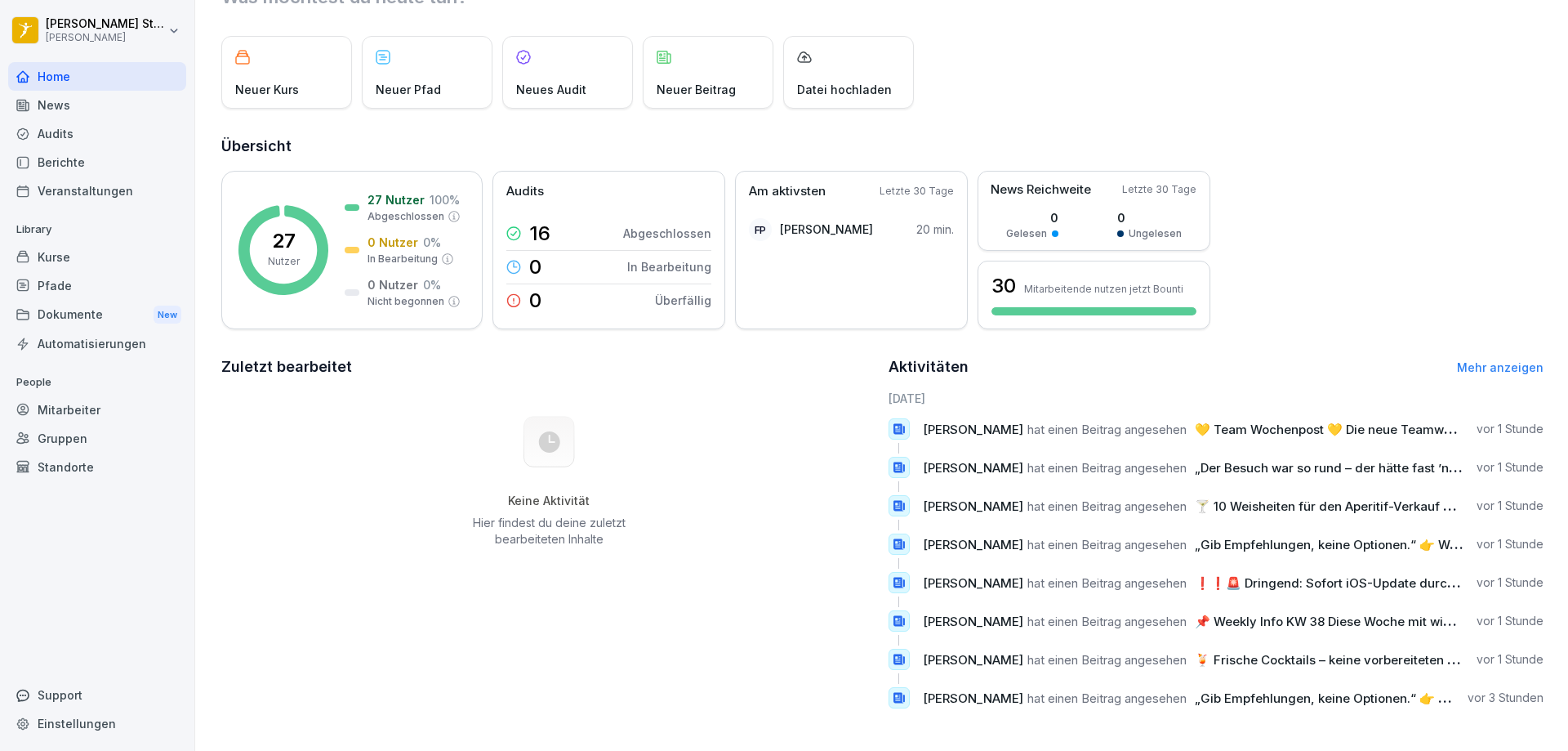
scroll to position [84, 0]
click at [1122, 307] on div at bounding box center [1094, 311] width 205 height 8
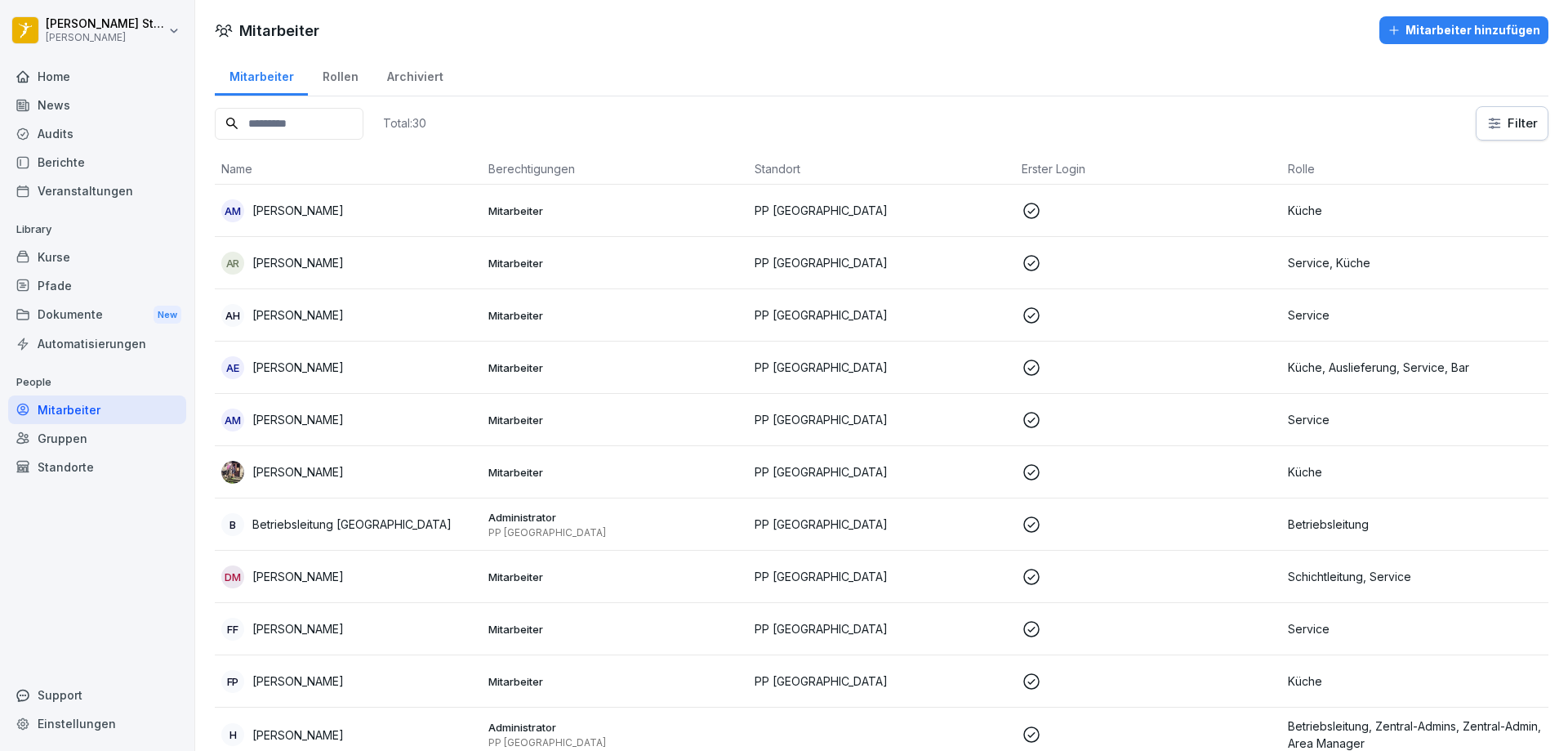
click at [53, 76] on div "Home" at bounding box center [97, 76] width 178 height 28
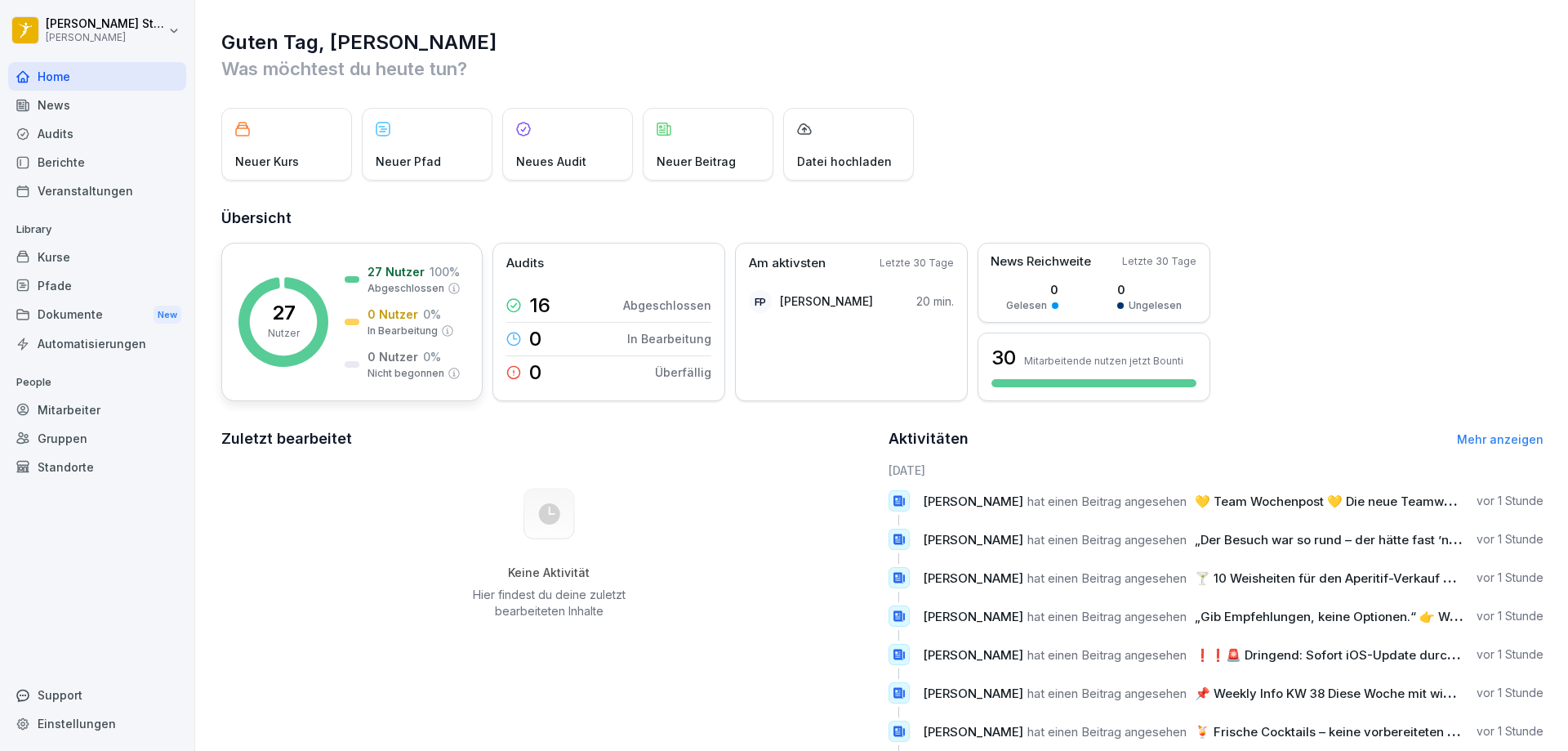
click at [306, 297] on rect at bounding box center [284, 322] width 90 height 90
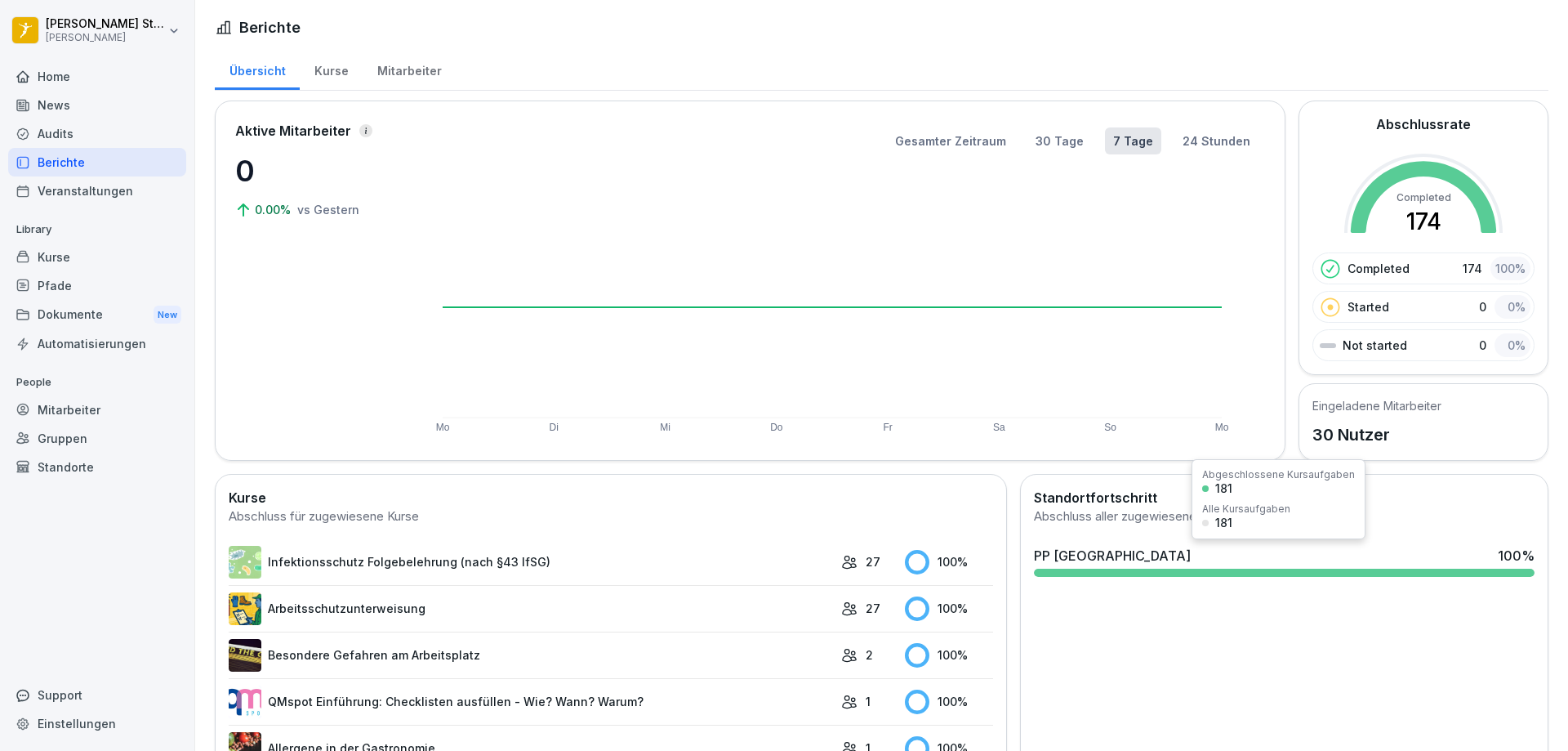
click at [1157, 570] on div at bounding box center [1283, 573] width 500 height 8
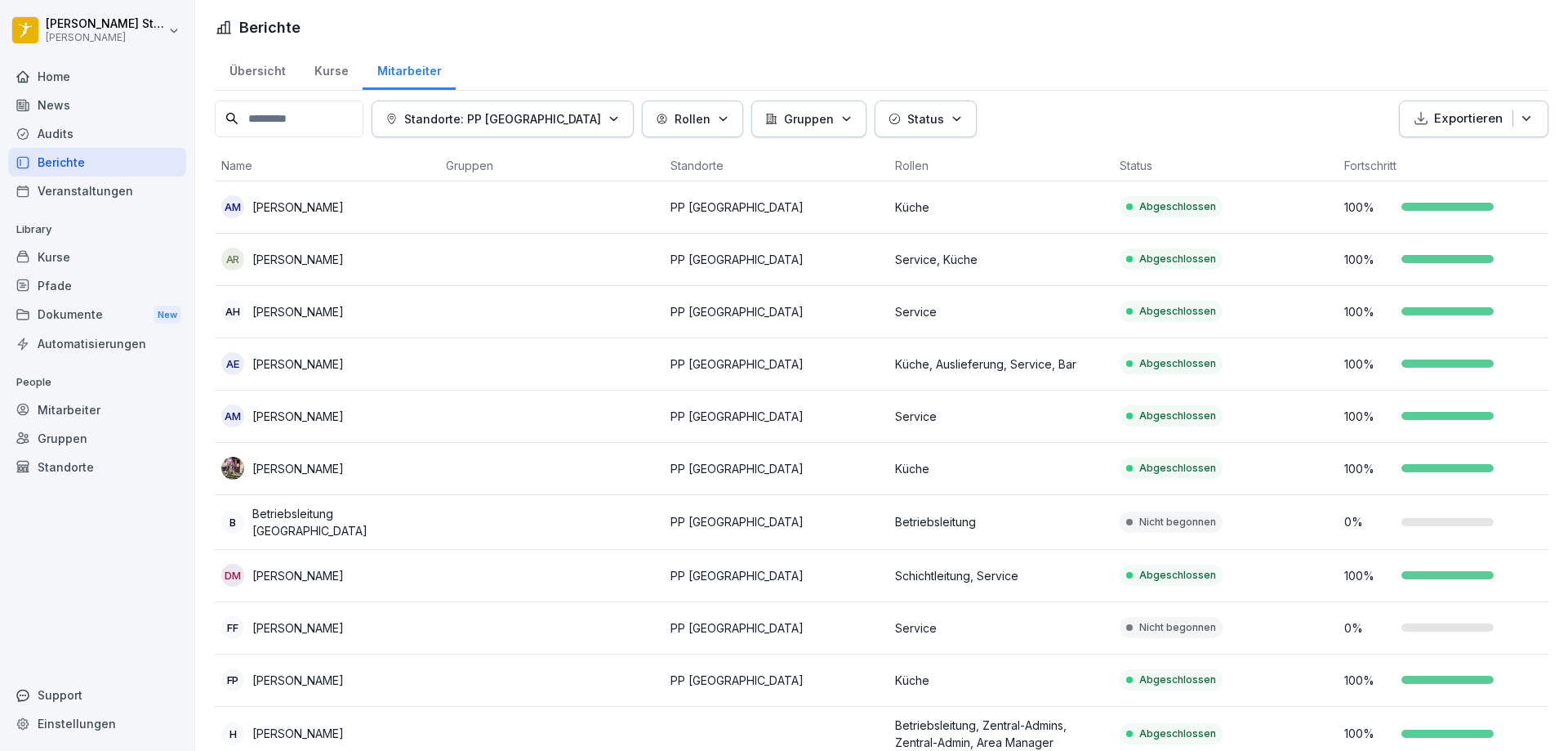
click at [310, 623] on p "[PERSON_NAME]" at bounding box center [298, 628] width 92 height 18
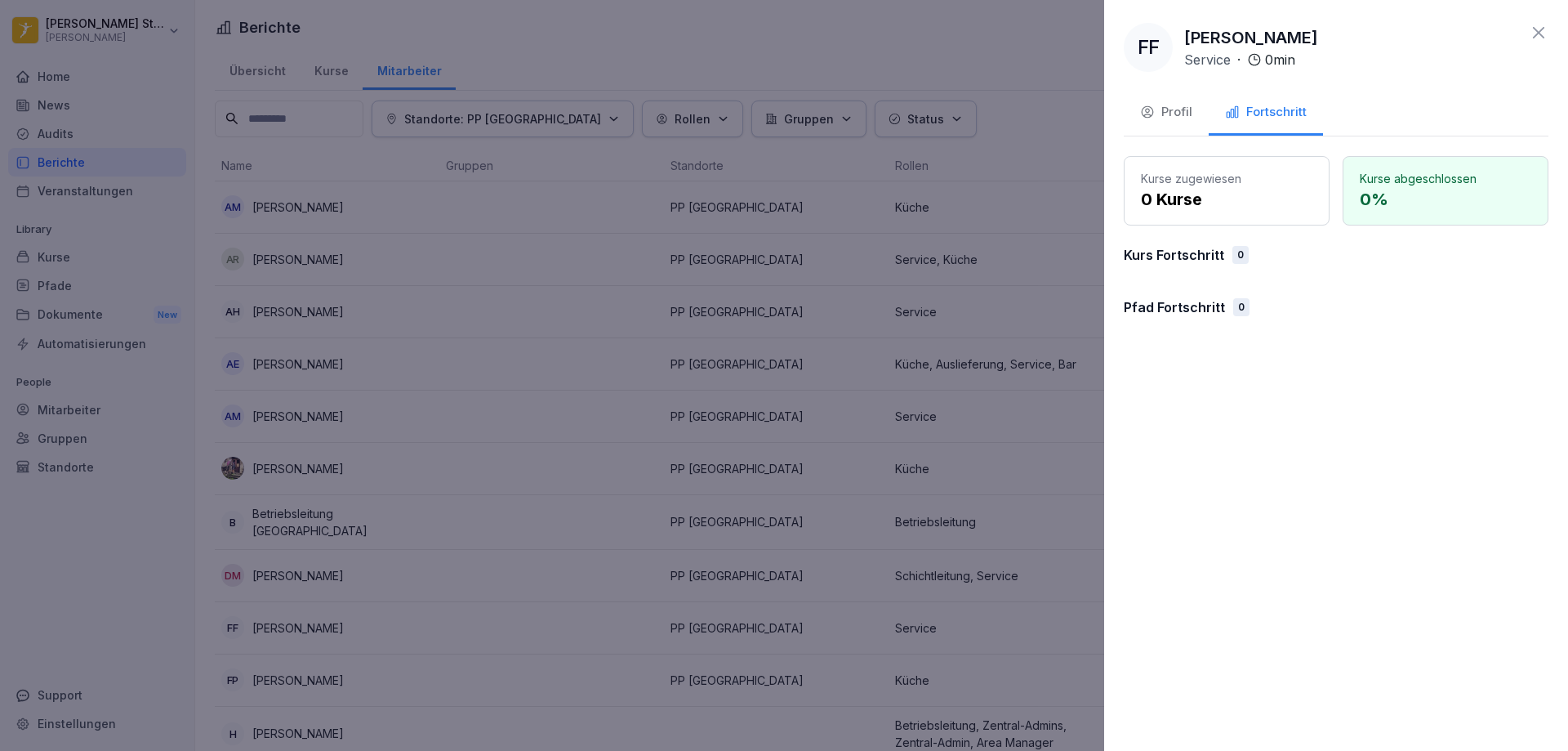
click at [1169, 115] on div "Profil" at bounding box center [1166, 112] width 53 height 19
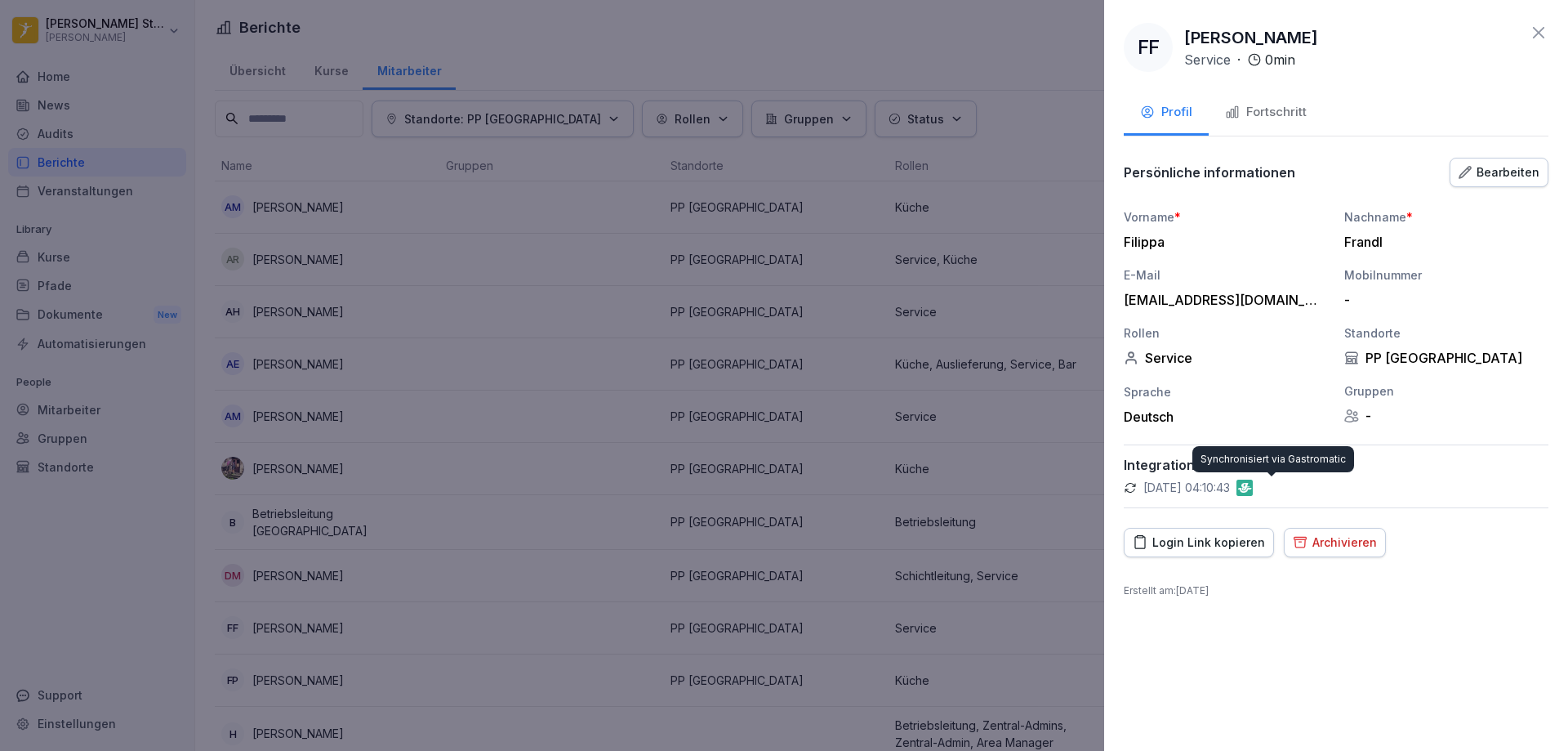
click at [1253, 489] on img at bounding box center [1244, 488] width 17 height 17
click at [1126, 494] on div "[DATE] 04:10:43" at bounding box center [1335, 488] width 424 height 17
click at [1130, 489] on icon at bounding box center [1129, 487] width 13 height 13
click at [1253, 489] on img at bounding box center [1244, 488] width 17 height 17
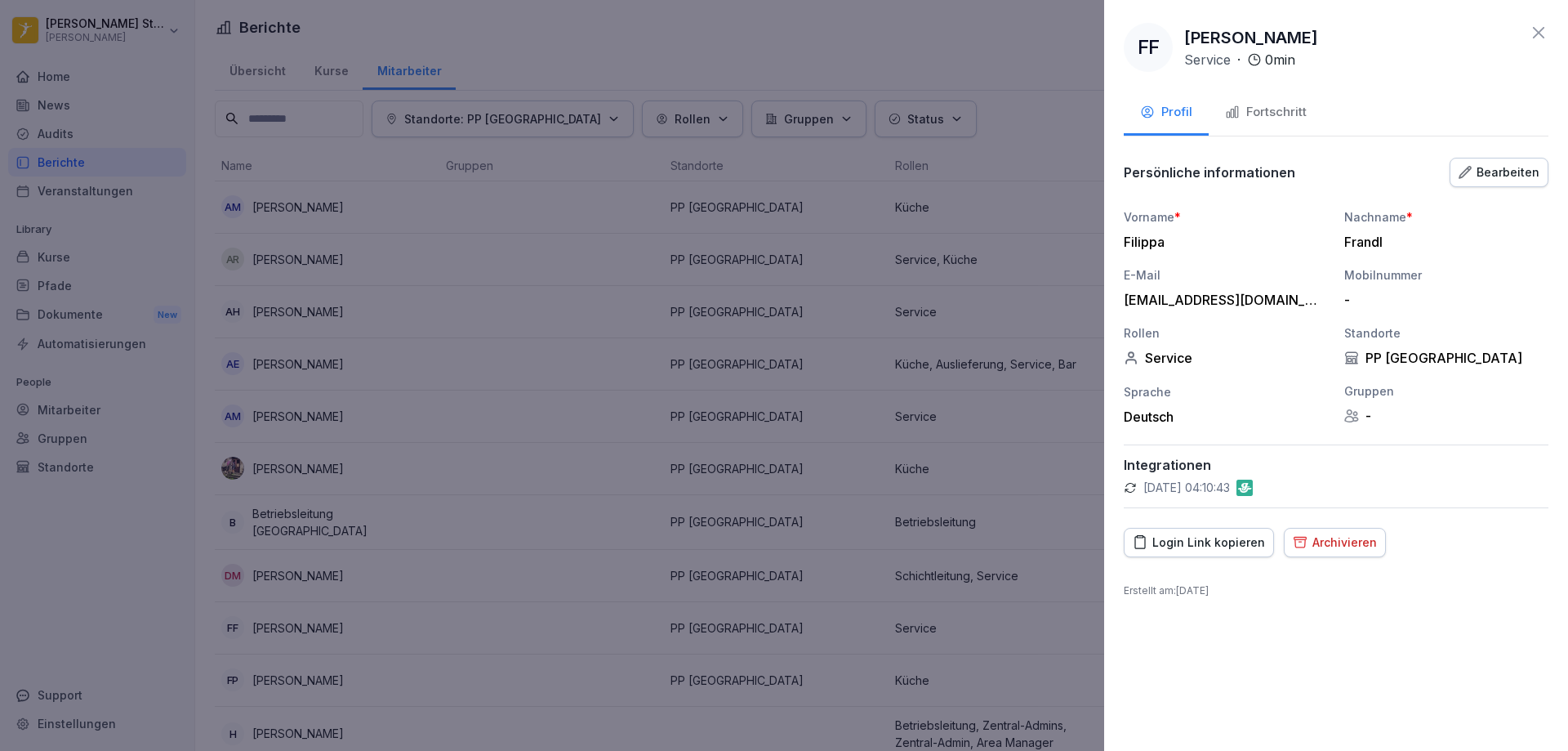
click at [1253, 489] on img at bounding box center [1244, 488] width 17 height 17
click at [466, 534] on div at bounding box center [784, 376] width 1568 height 751
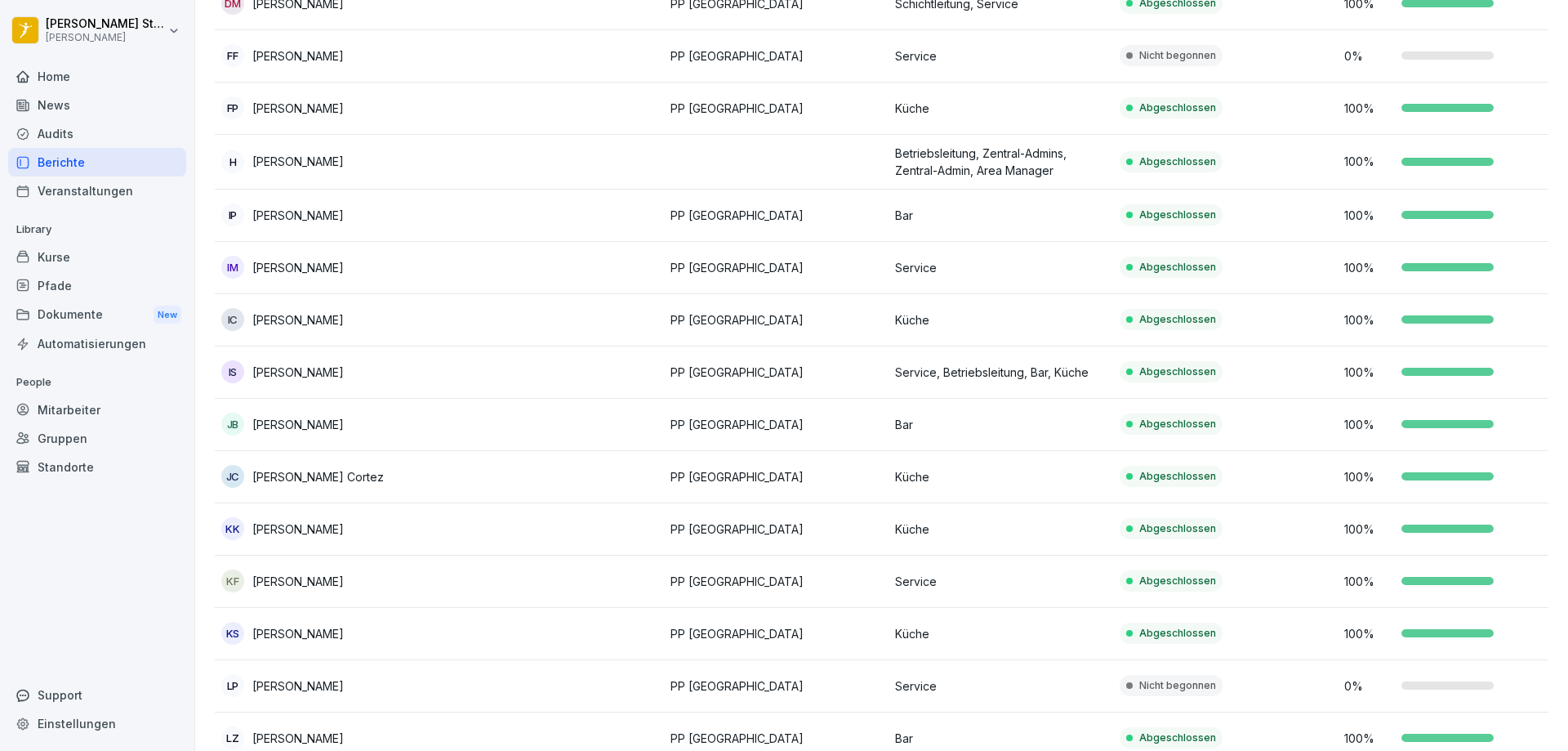
scroll to position [653, 0]
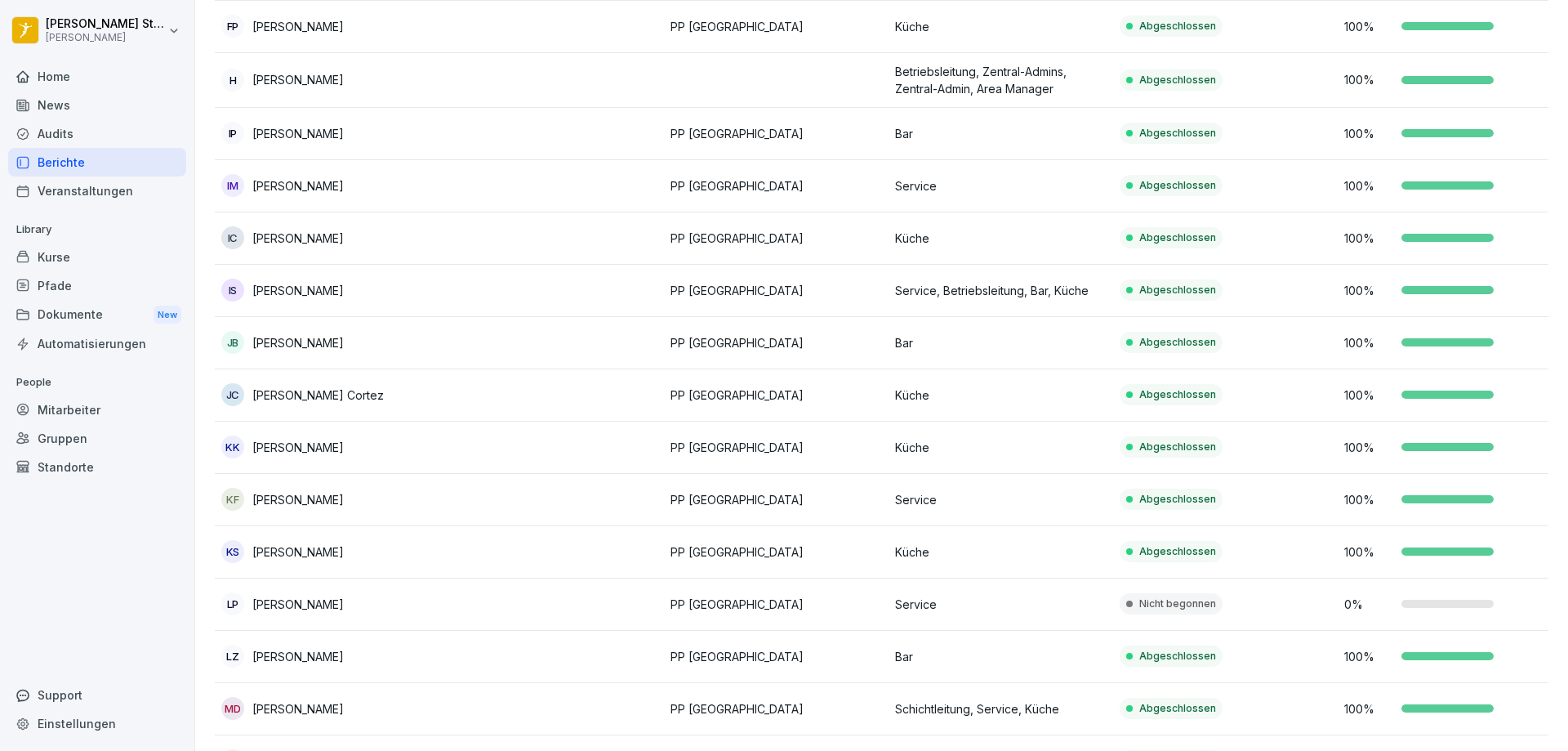
click at [306, 603] on p "[PERSON_NAME]" at bounding box center [298, 604] width 92 height 18
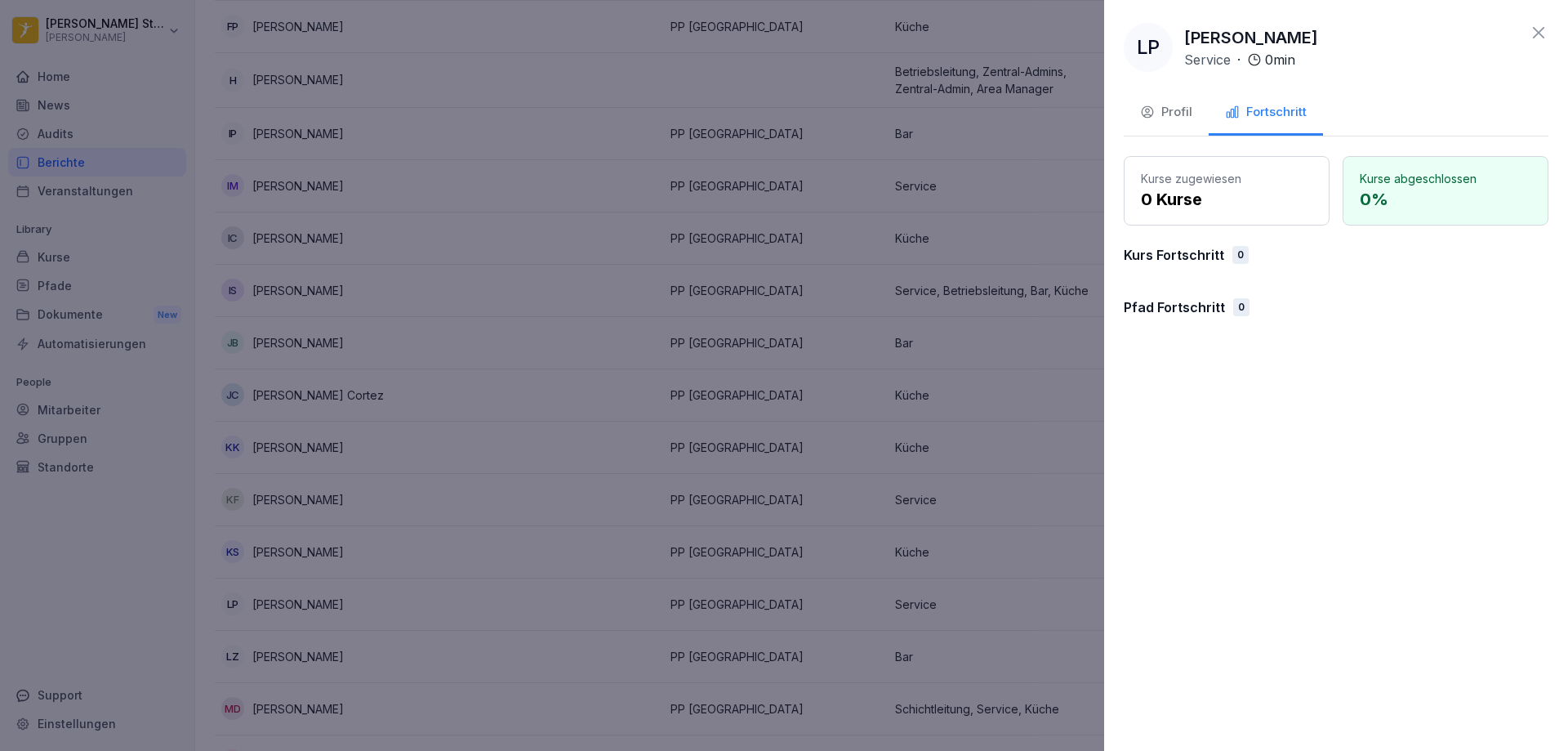
click at [1288, 291] on div "Kurse zugewiesen 0 Kurse Kurse abgeschlossen 0 % Kurs Fortschritt 0 Pfad Fortsc…" at bounding box center [1335, 243] width 424 height 174
click at [1175, 108] on div "Profil" at bounding box center [1166, 112] width 53 height 19
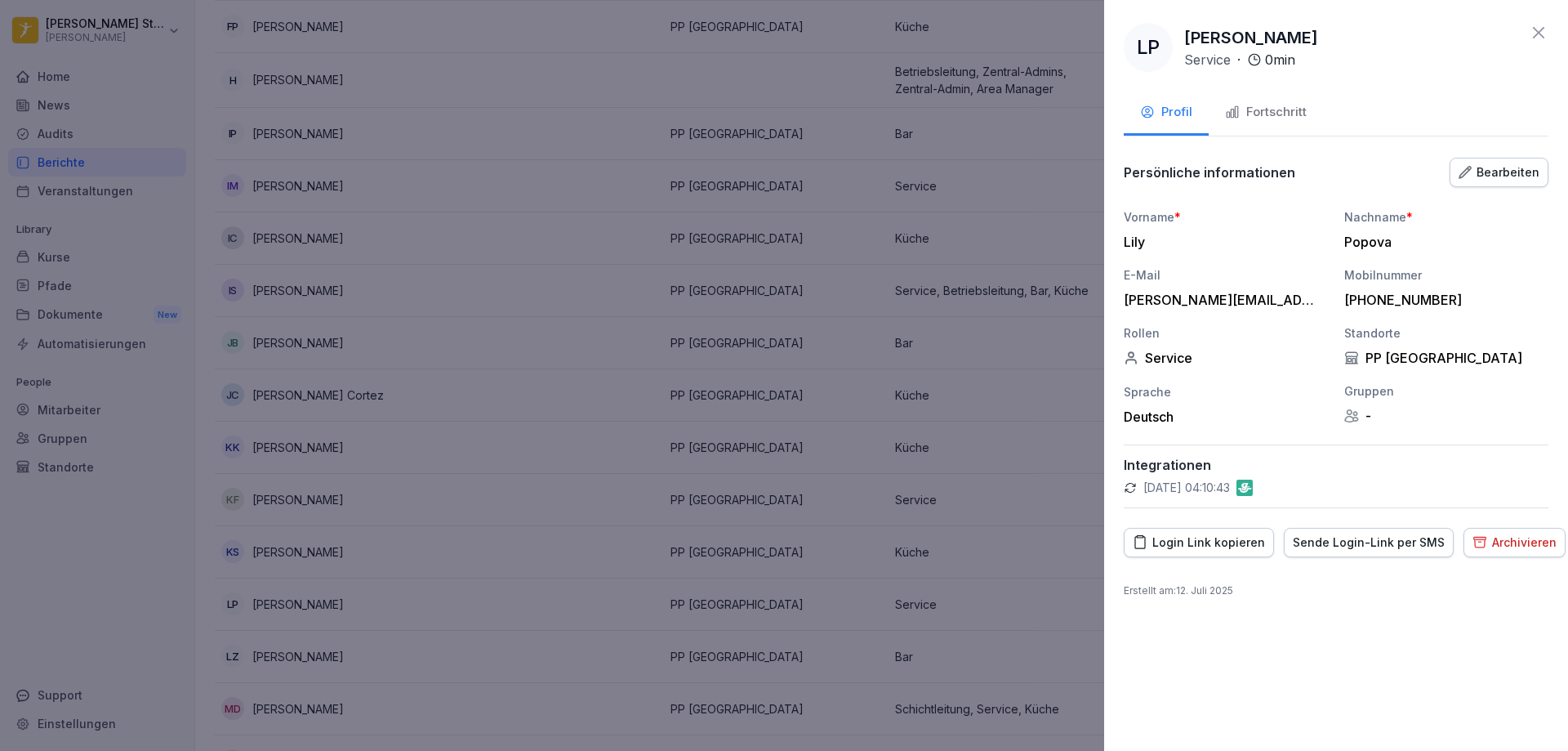
click at [1253, 490] on img at bounding box center [1244, 488] width 17 height 17
click at [1275, 113] on div "Fortschritt" at bounding box center [1266, 112] width 82 height 19
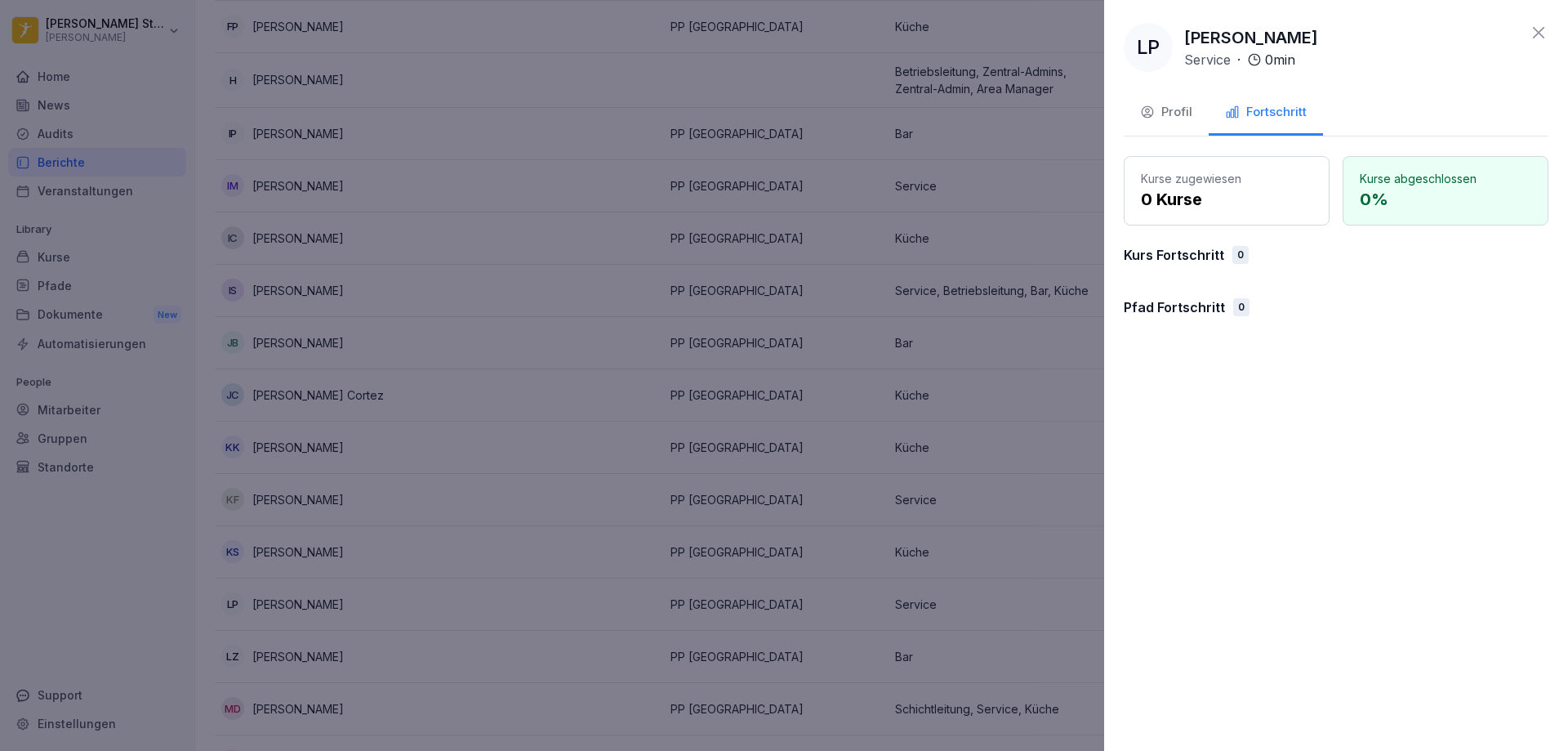
click at [1165, 113] on div "Profil" at bounding box center [1166, 112] width 53 height 19
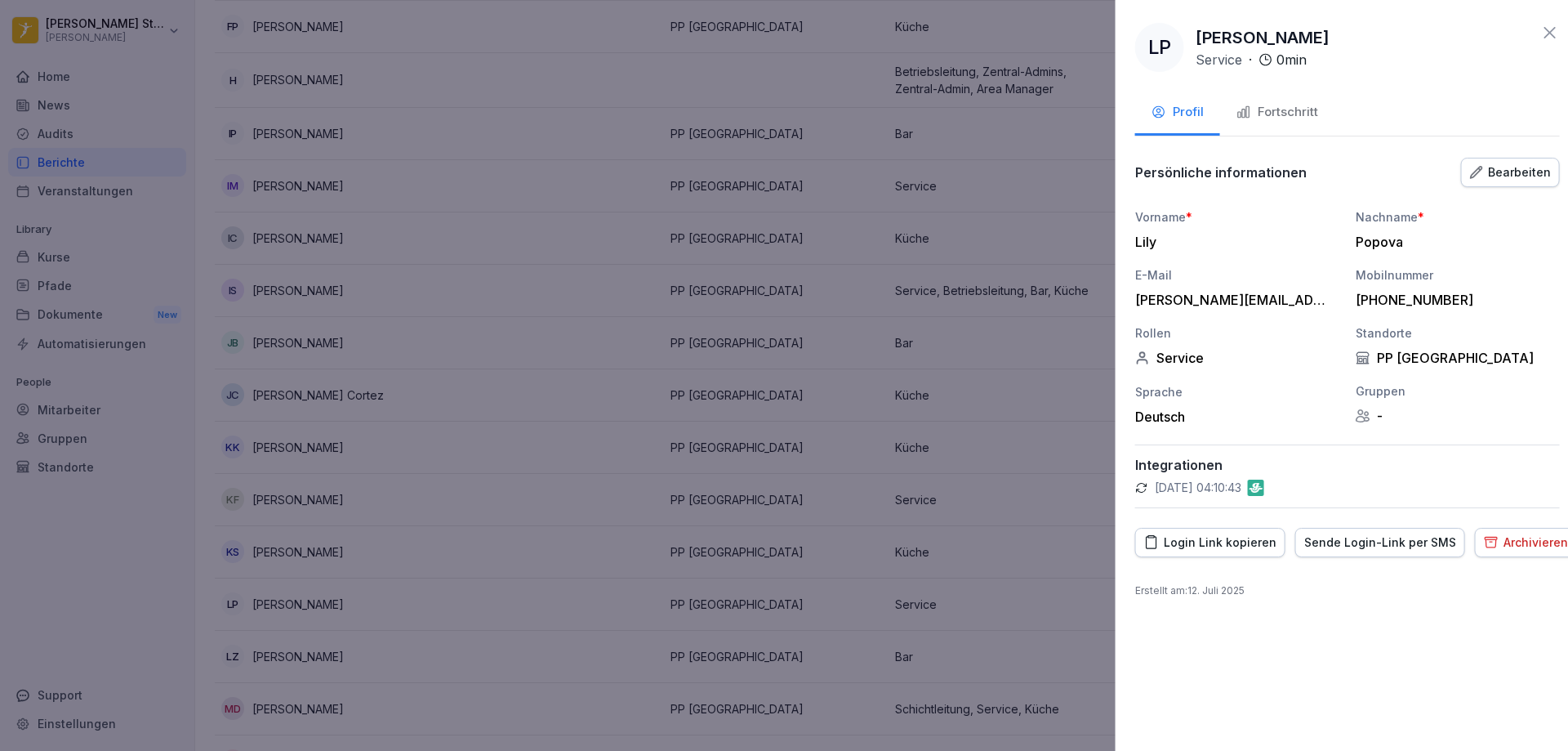
click at [534, 219] on div at bounding box center [784, 376] width 1568 height 751
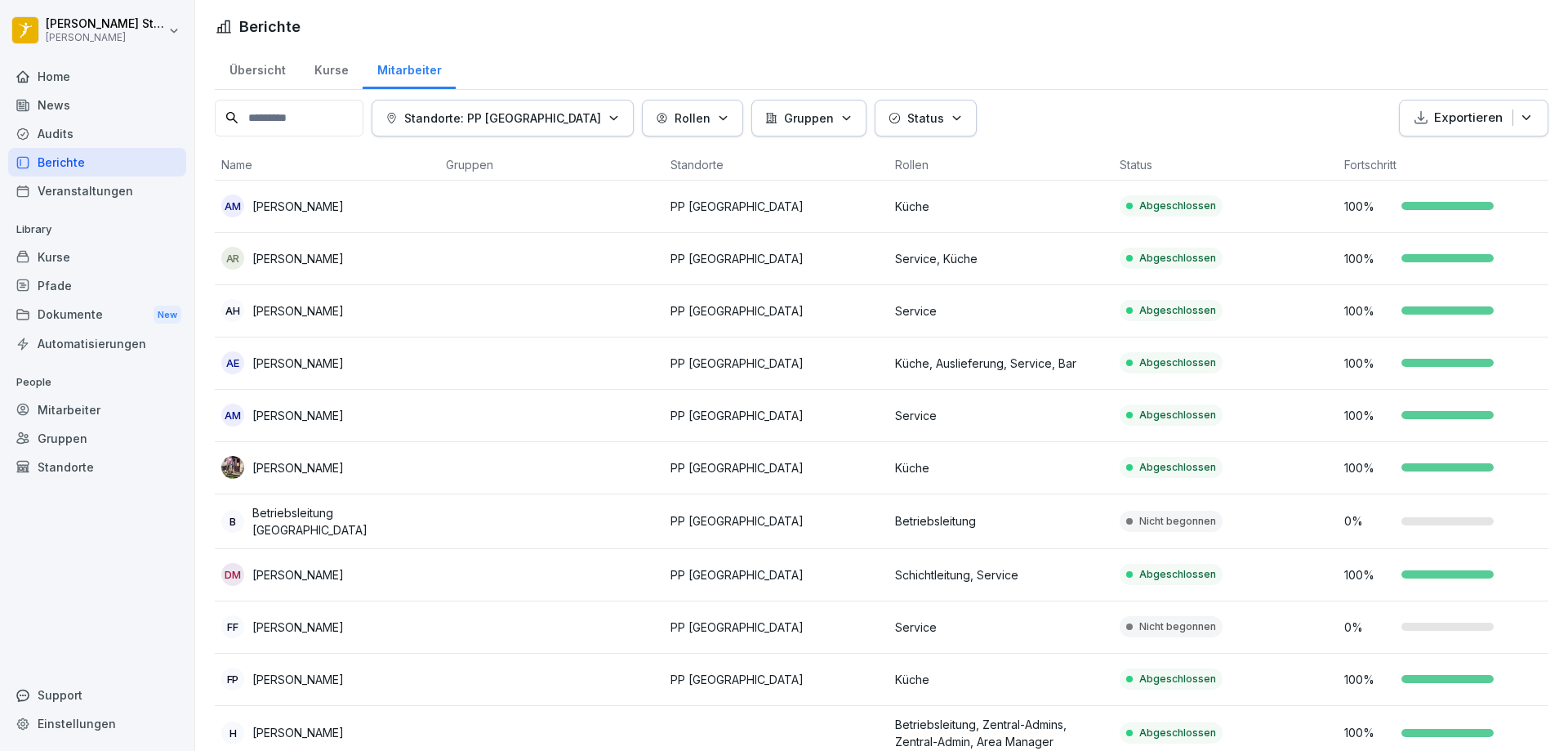
scroll to position [0, 0]
click at [655, 119] on button "Rollen" at bounding box center [692, 119] width 101 height 37
click at [675, 116] on p "Rollen" at bounding box center [692, 119] width 36 height 18
click at [784, 125] on p "Gruppen" at bounding box center [808, 119] width 50 height 18
